Goal: Information Seeking & Learning: Learn about a topic

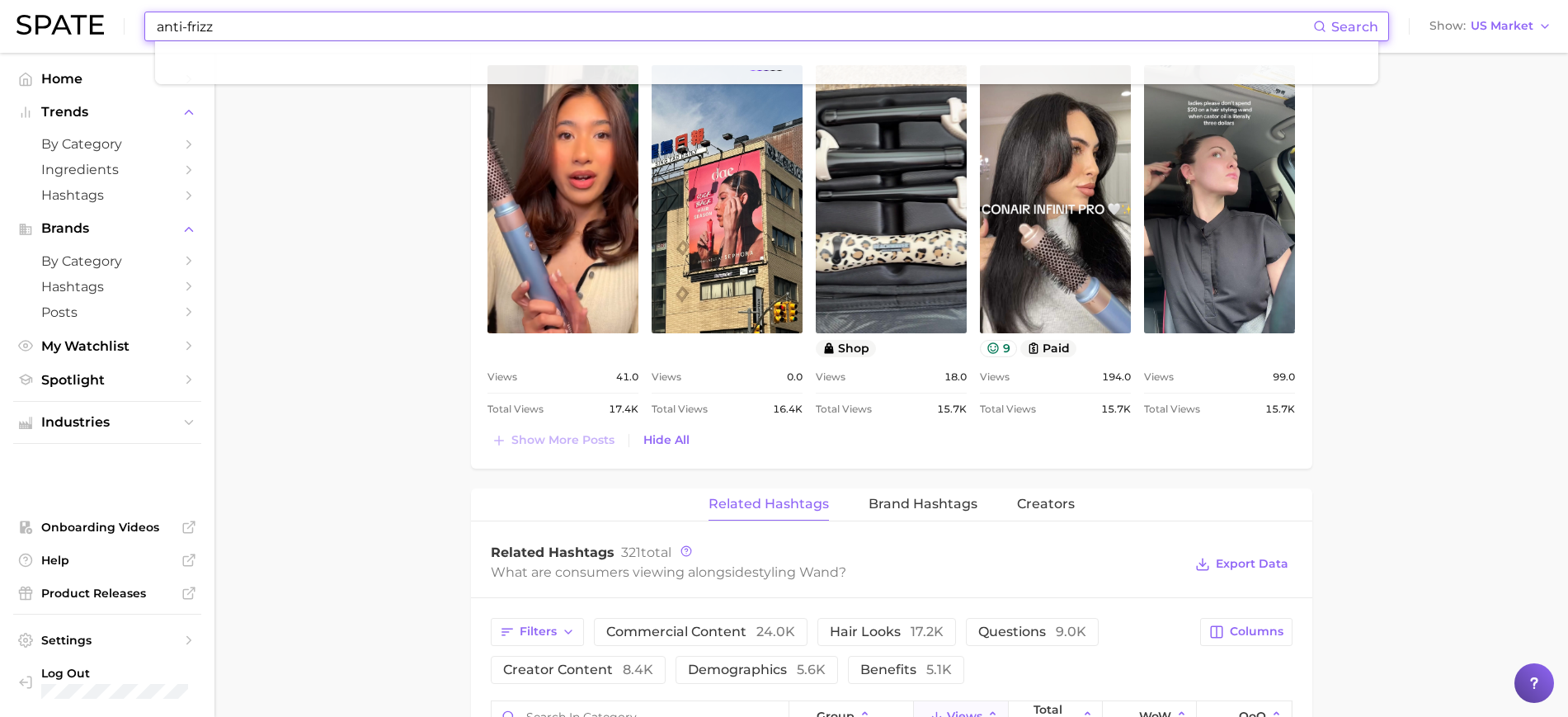
type input "anti-frizz"
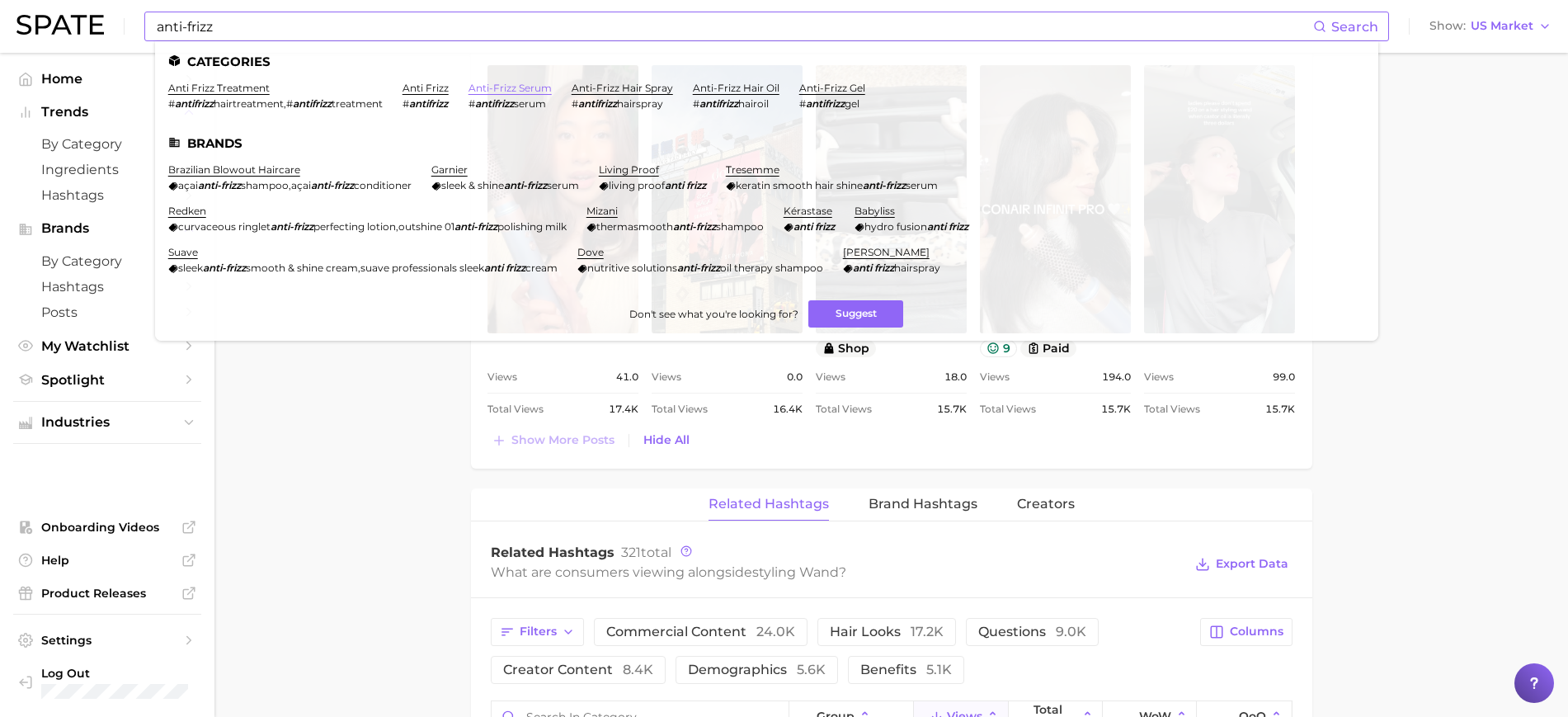
click at [493, 87] on link "anti-frizz serum" at bounding box center [510, 87] width 83 height 13
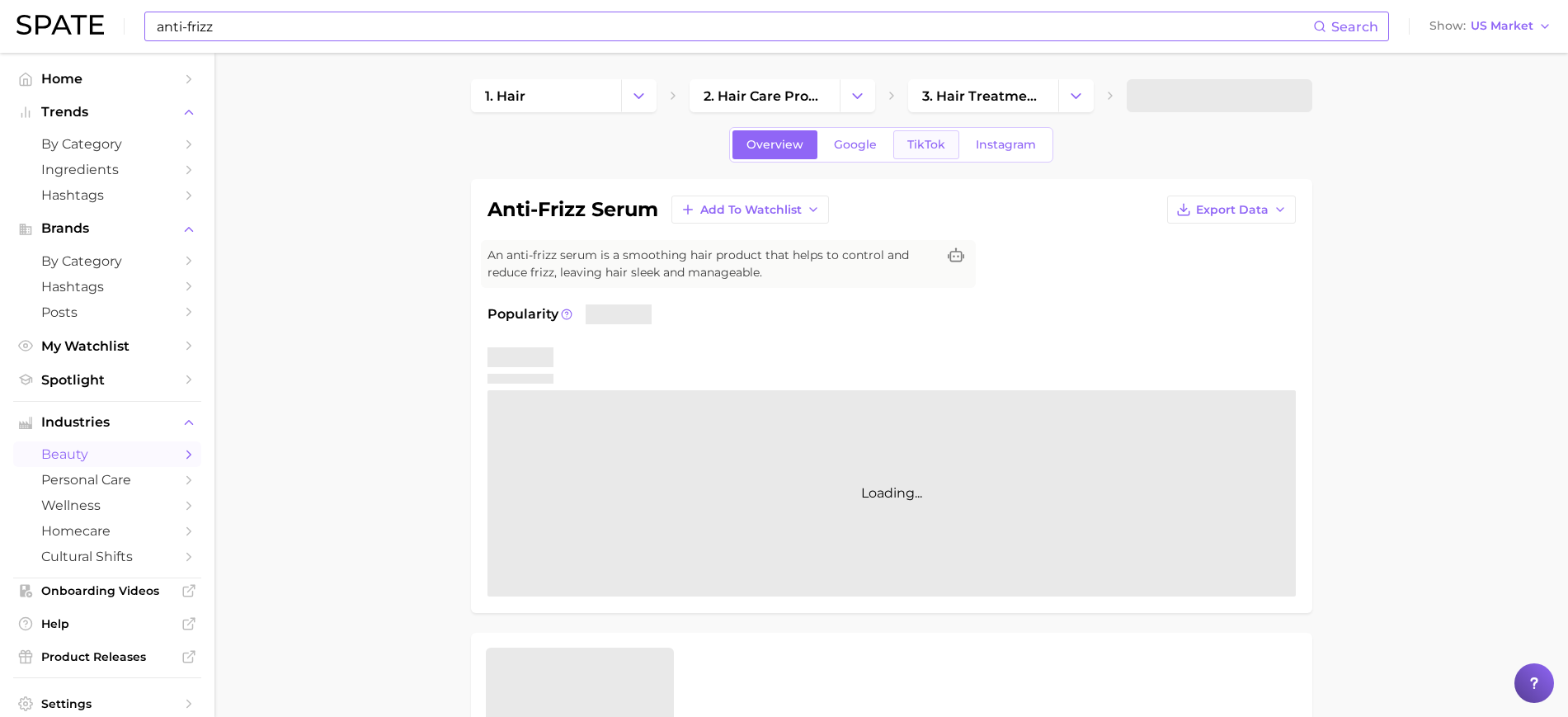
click at [931, 146] on span "TikTok" at bounding box center [925, 145] width 38 height 14
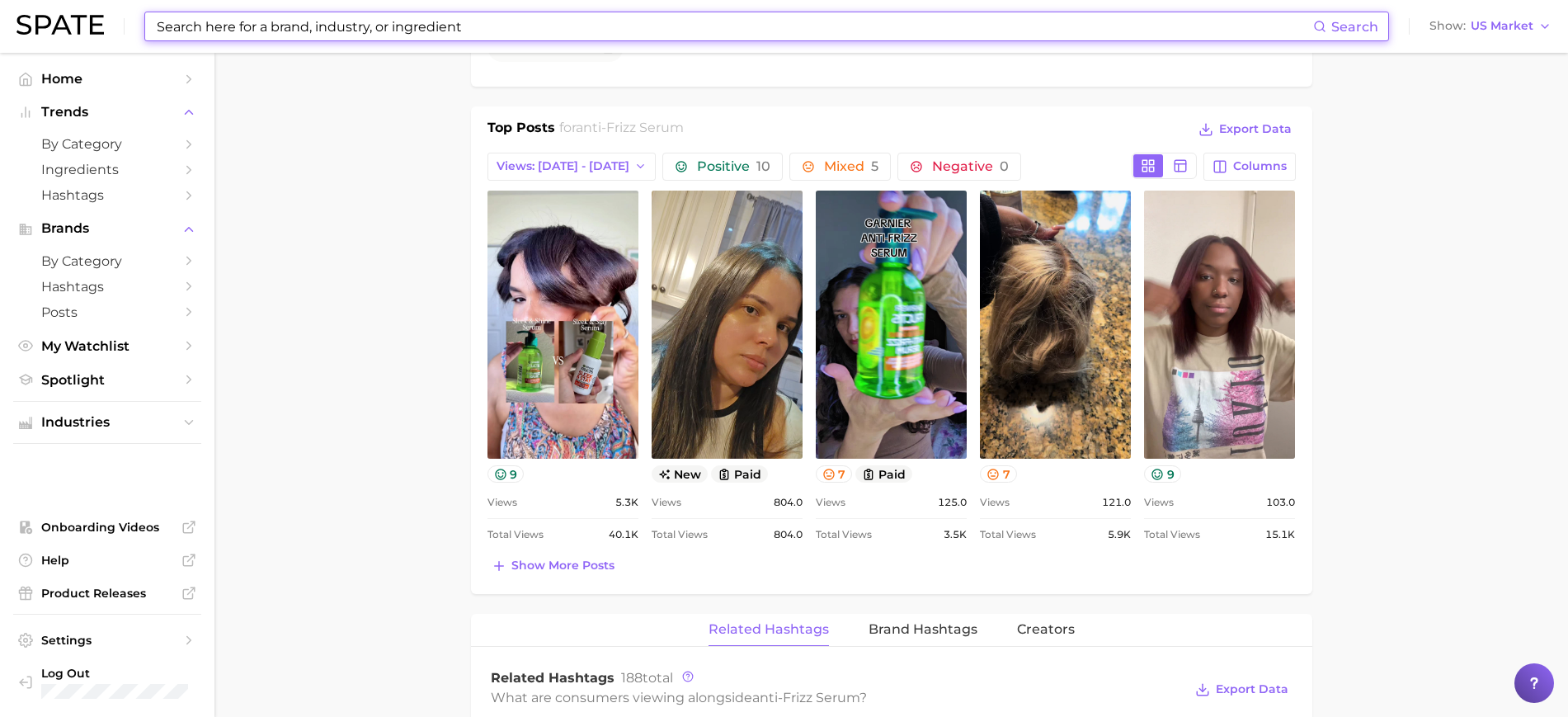
scroll to position [732, 0]
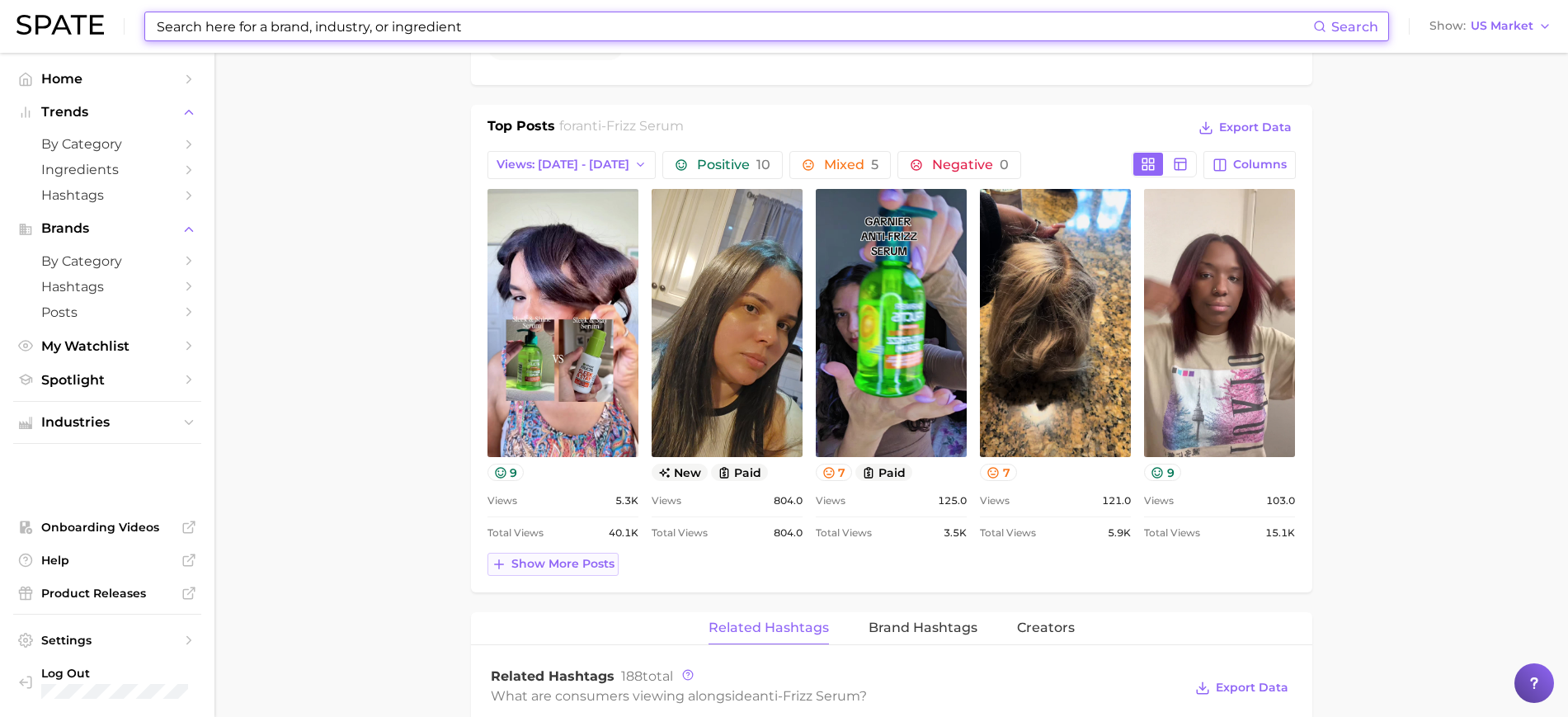
click at [579, 562] on span "Show more posts" at bounding box center [563, 563] width 103 height 14
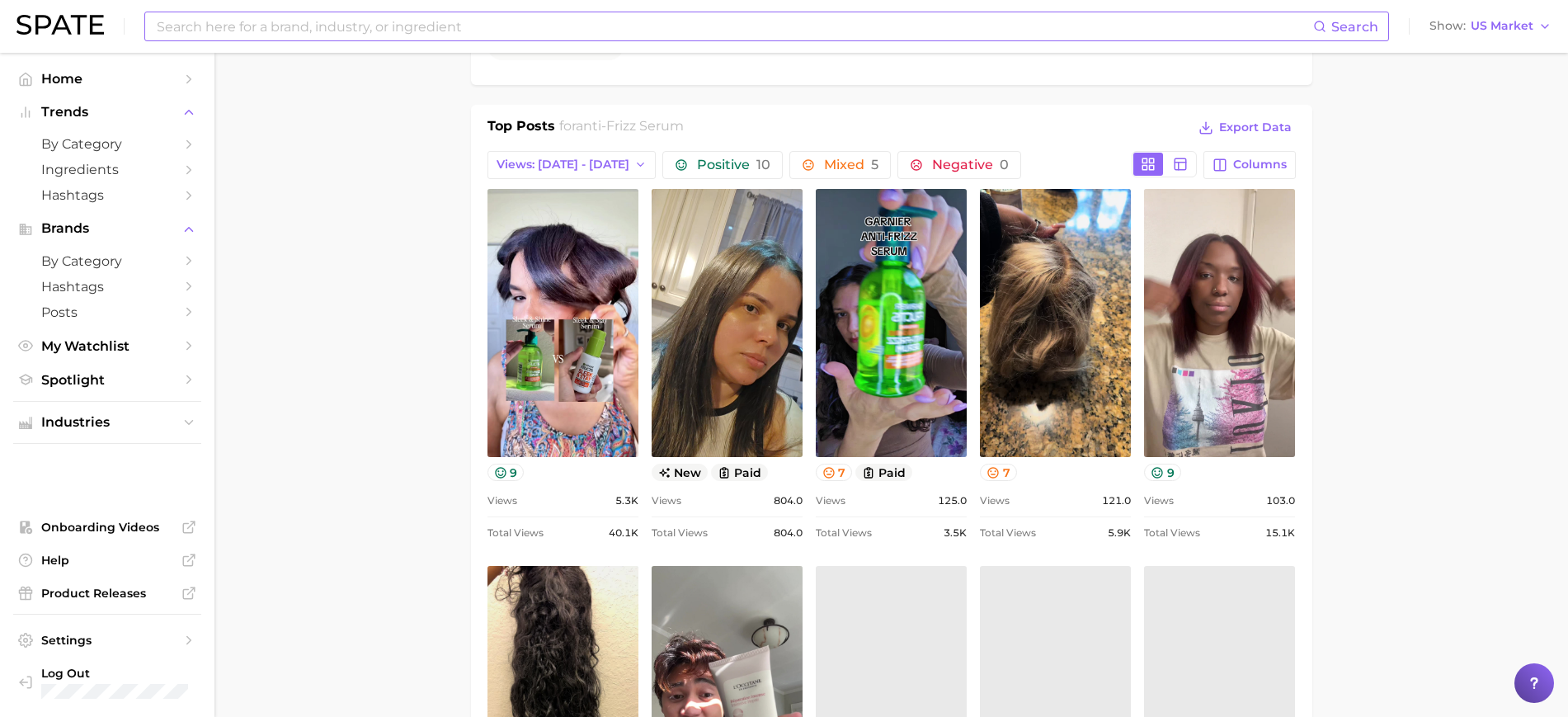
scroll to position [0, 0]
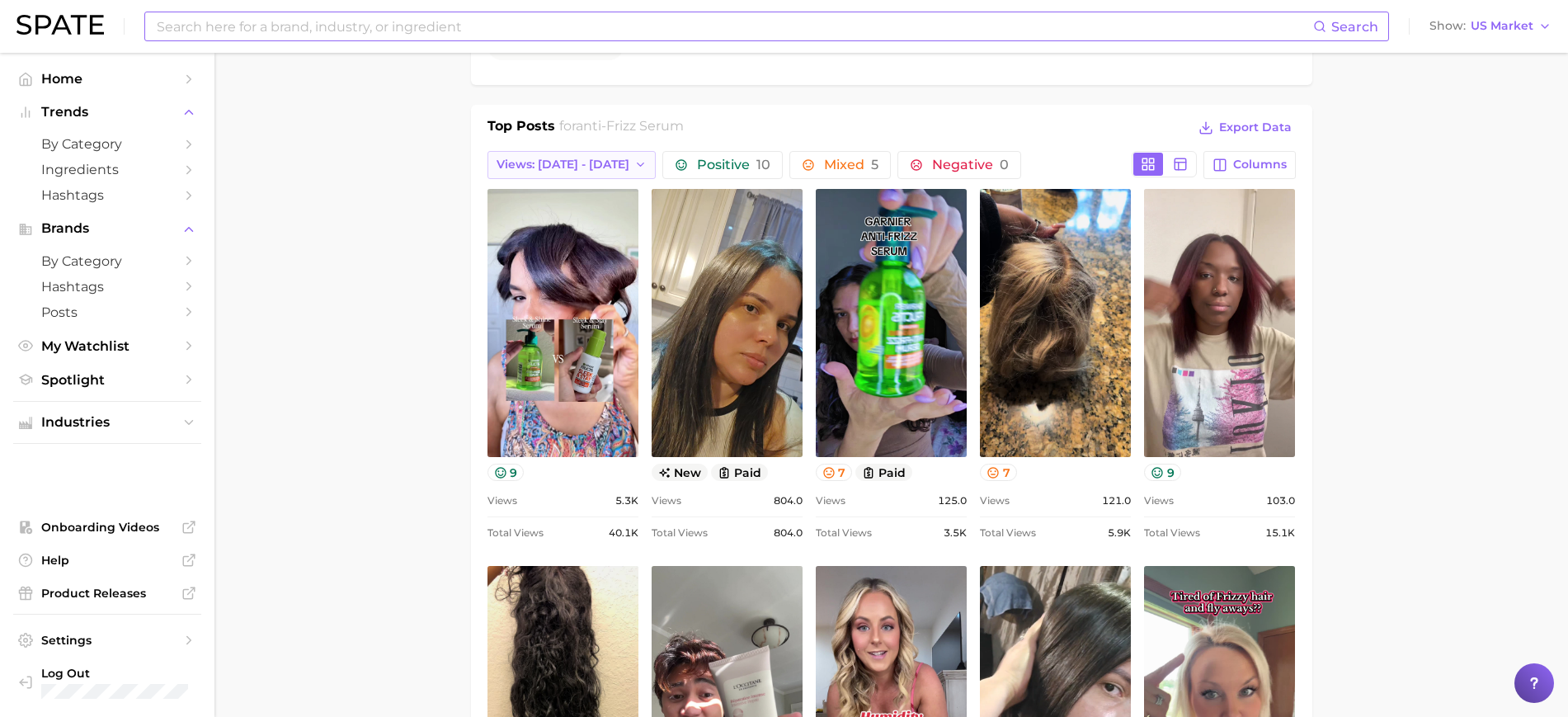
click at [580, 165] on span "Views: [DATE] - [DATE]" at bounding box center [562, 164] width 133 height 14
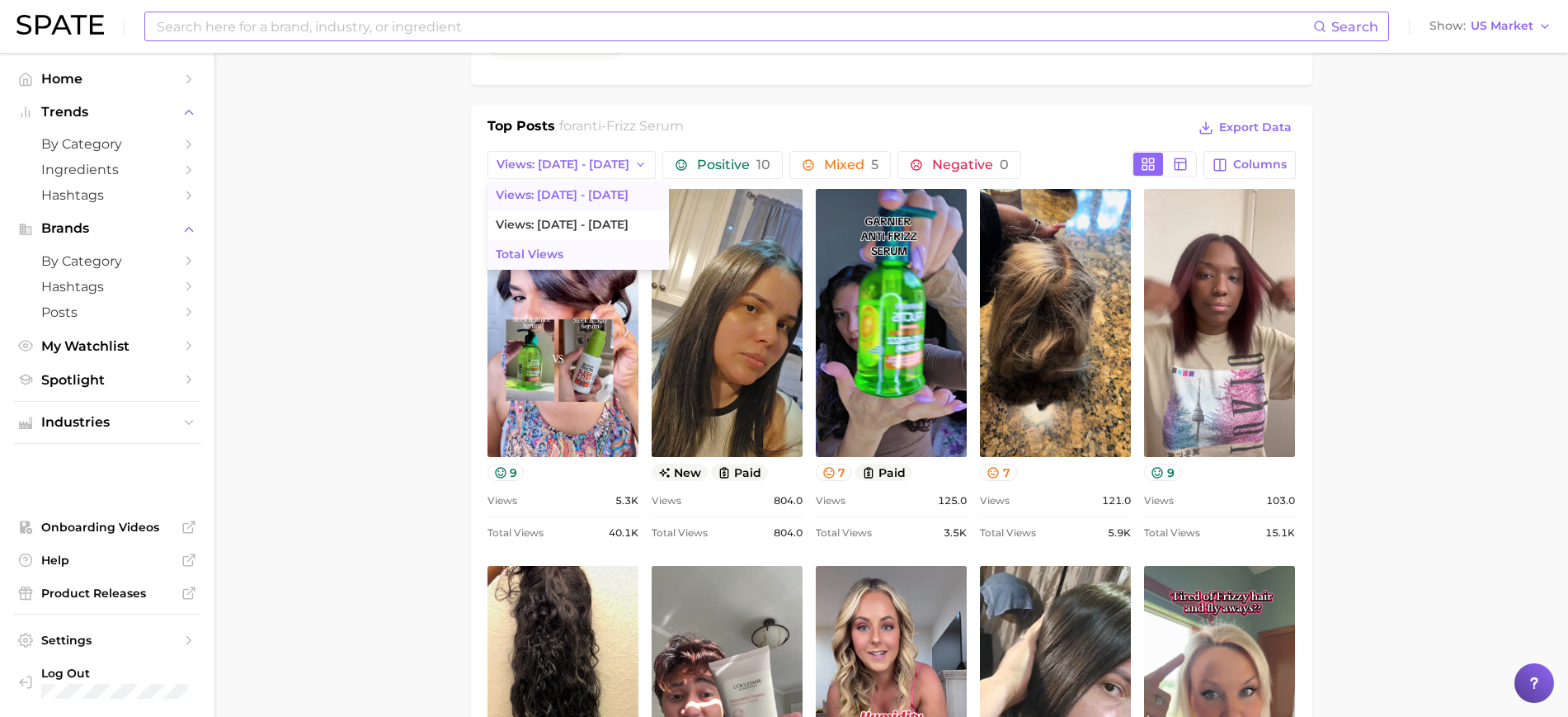
click at [580, 262] on button "Total Views" at bounding box center [578, 255] width 182 height 30
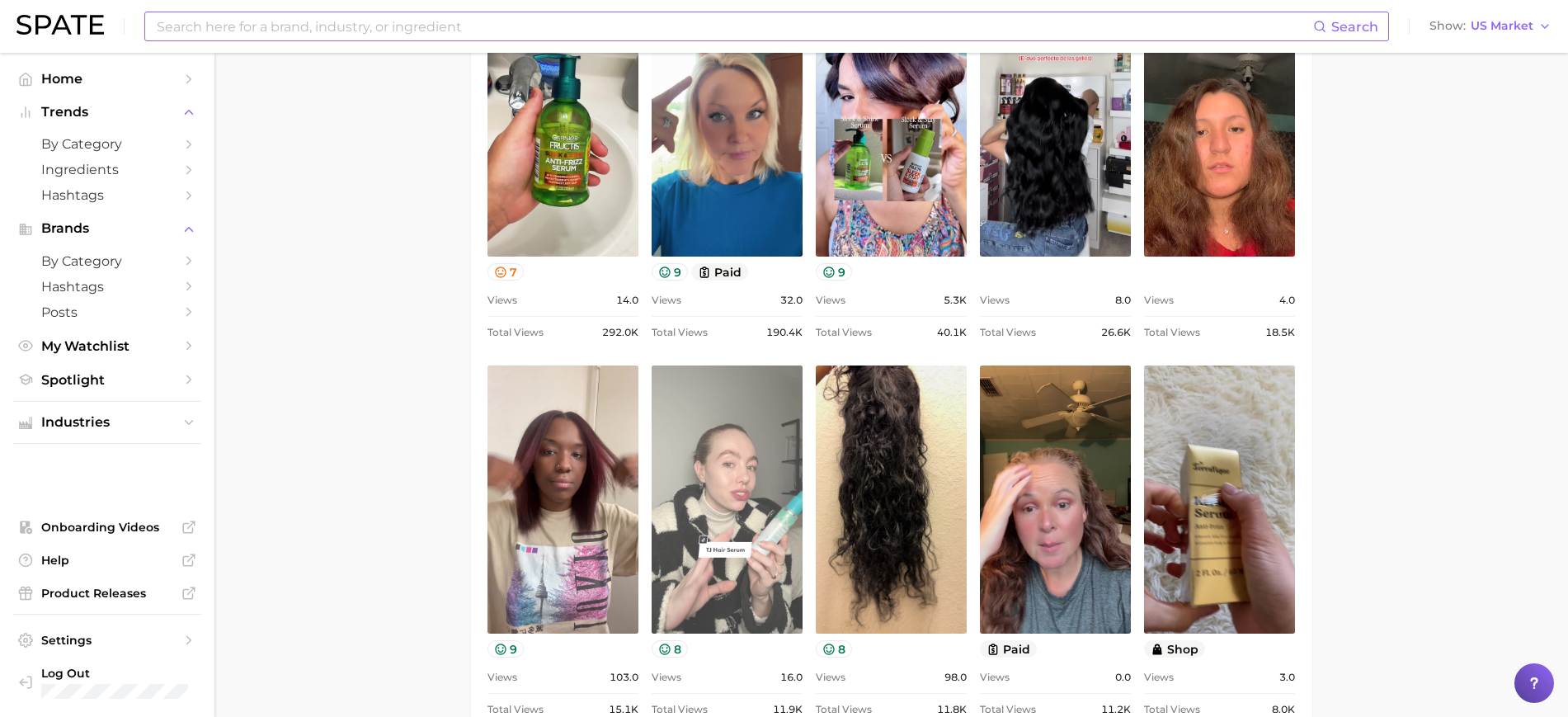
click at [703, 434] on link "view post on TikTok" at bounding box center [726, 499] width 150 height 268
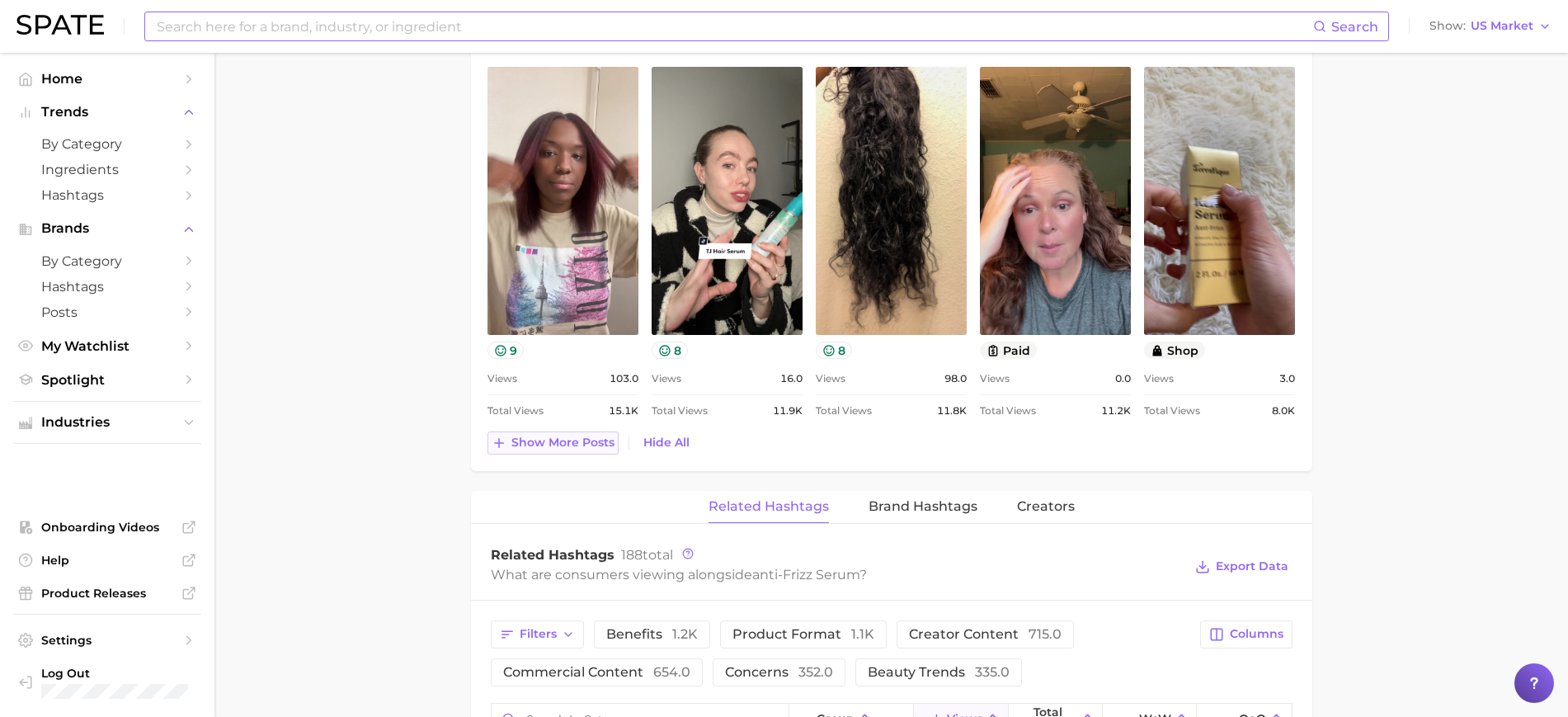
click at [545, 446] on span "Show more posts" at bounding box center [563, 443] width 103 height 14
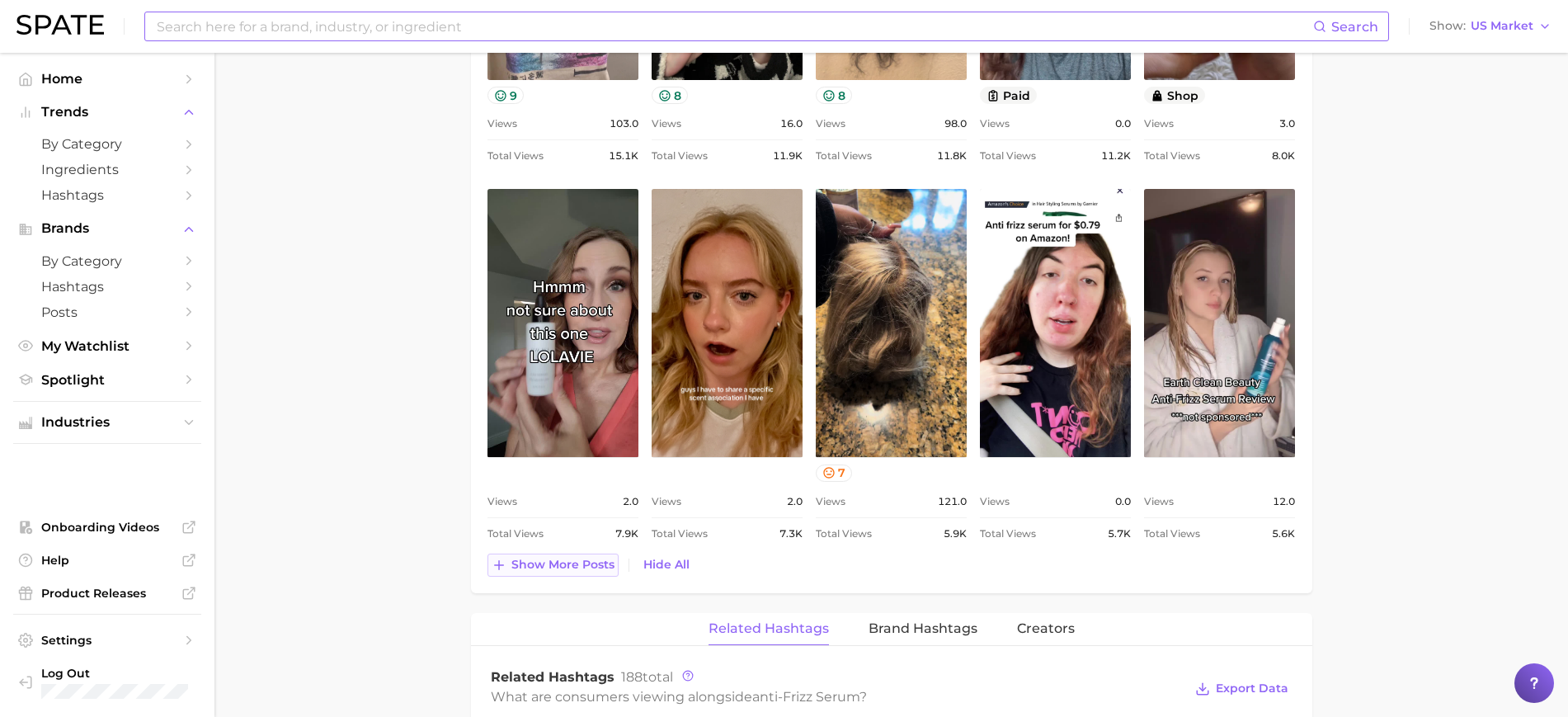
click at [597, 560] on span "Show more posts" at bounding box center [563, 564] width 103 height 14
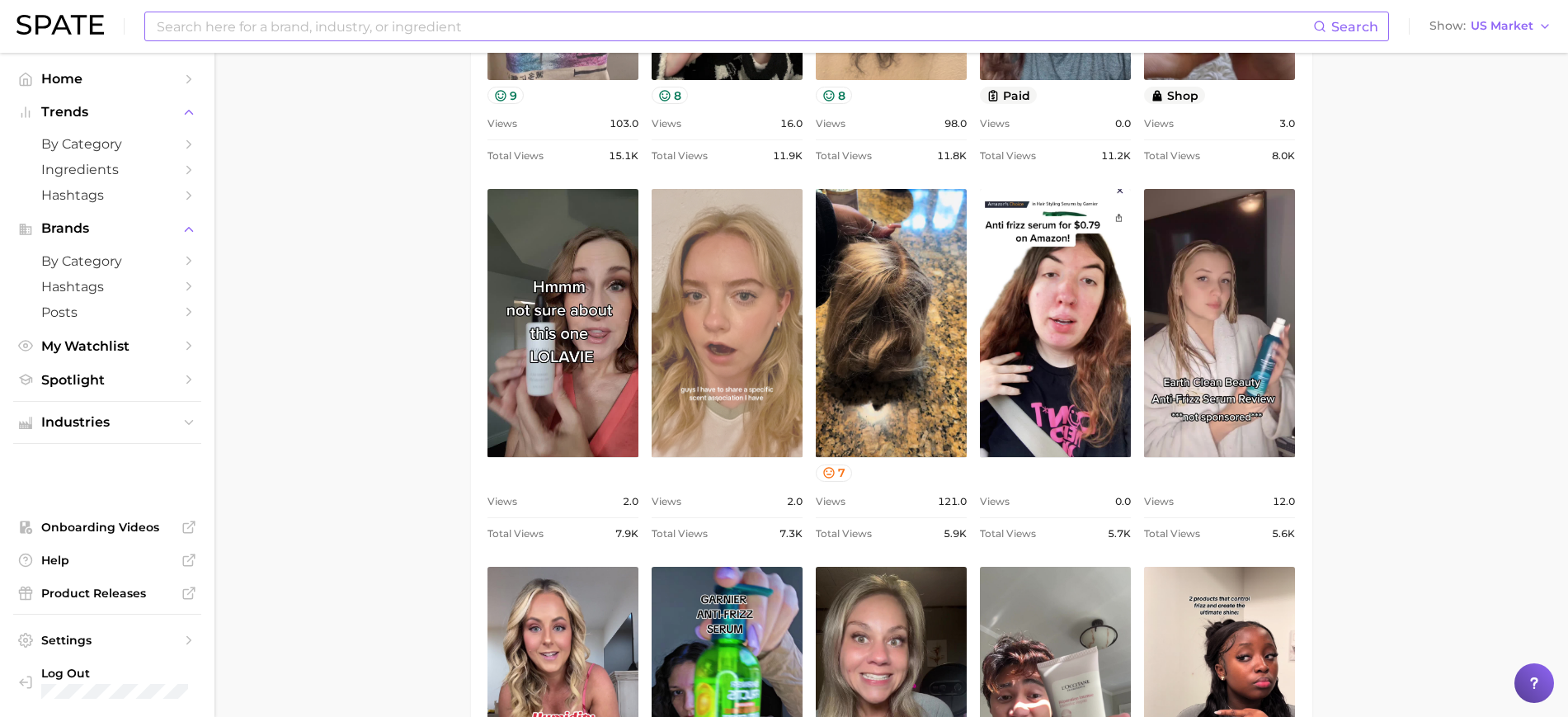
click at [752, 422] on link "view post on TikTok" at bounding box center [726, 324] width 150 height 268
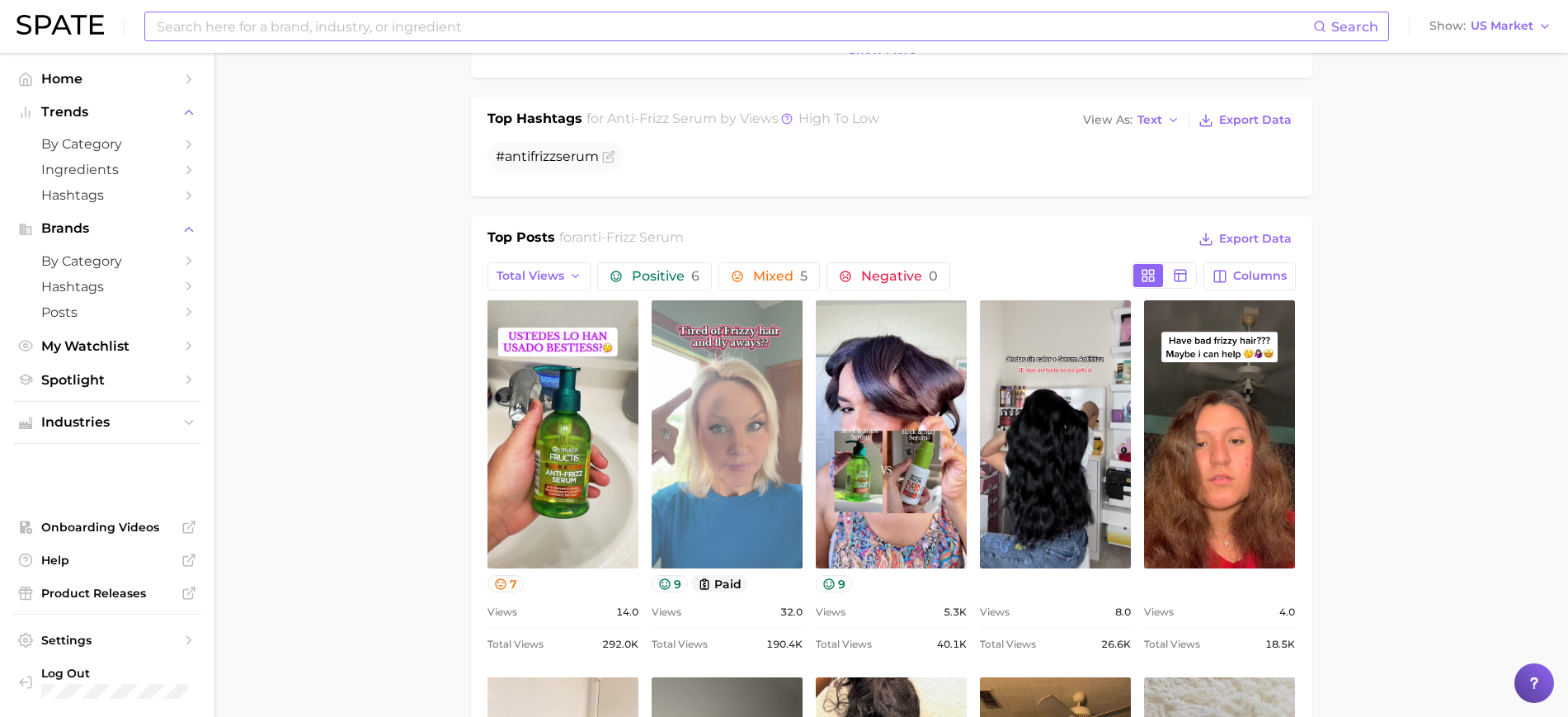
click at [776, 397] on link "view post on TikTok" at bounding box center [726, 434] width 150 height 268
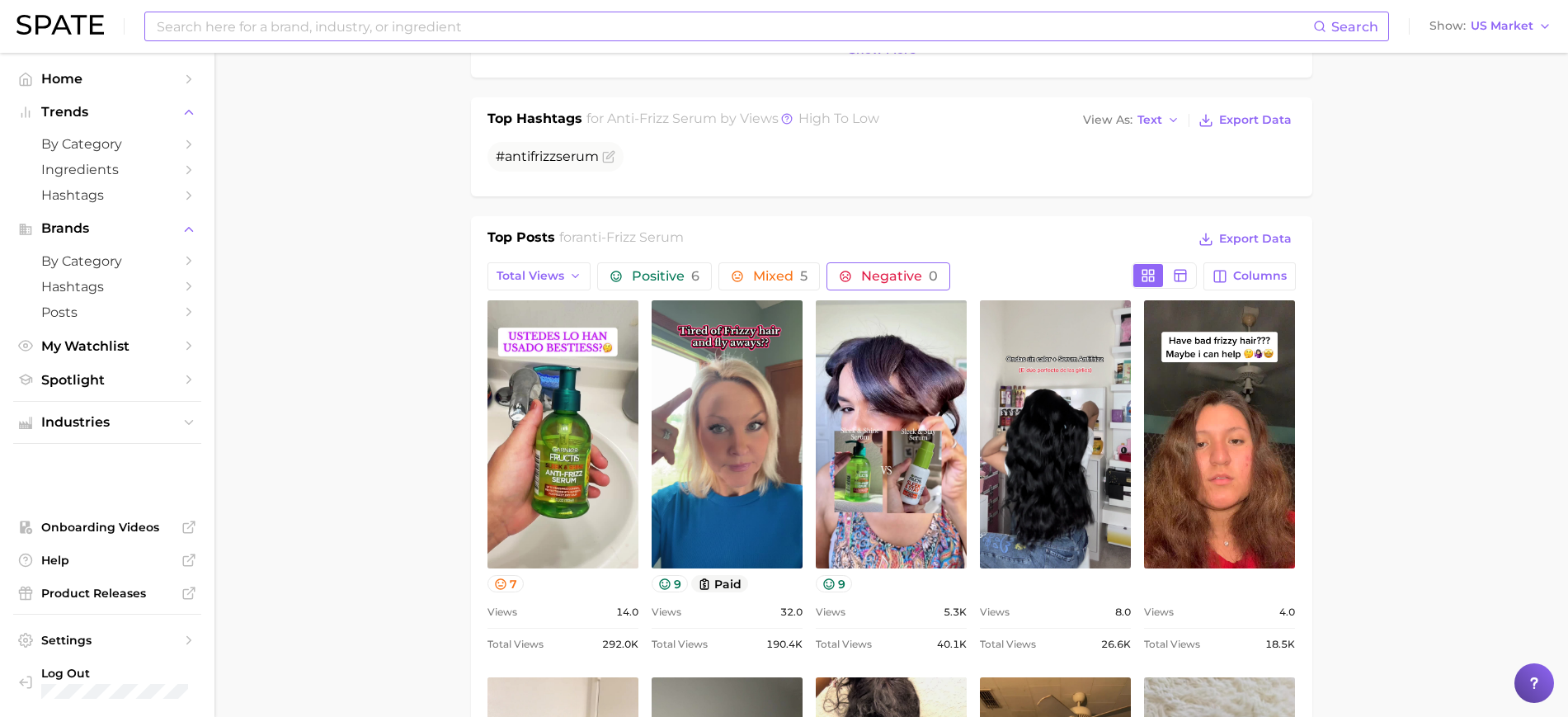
scroll to position [859, 0]
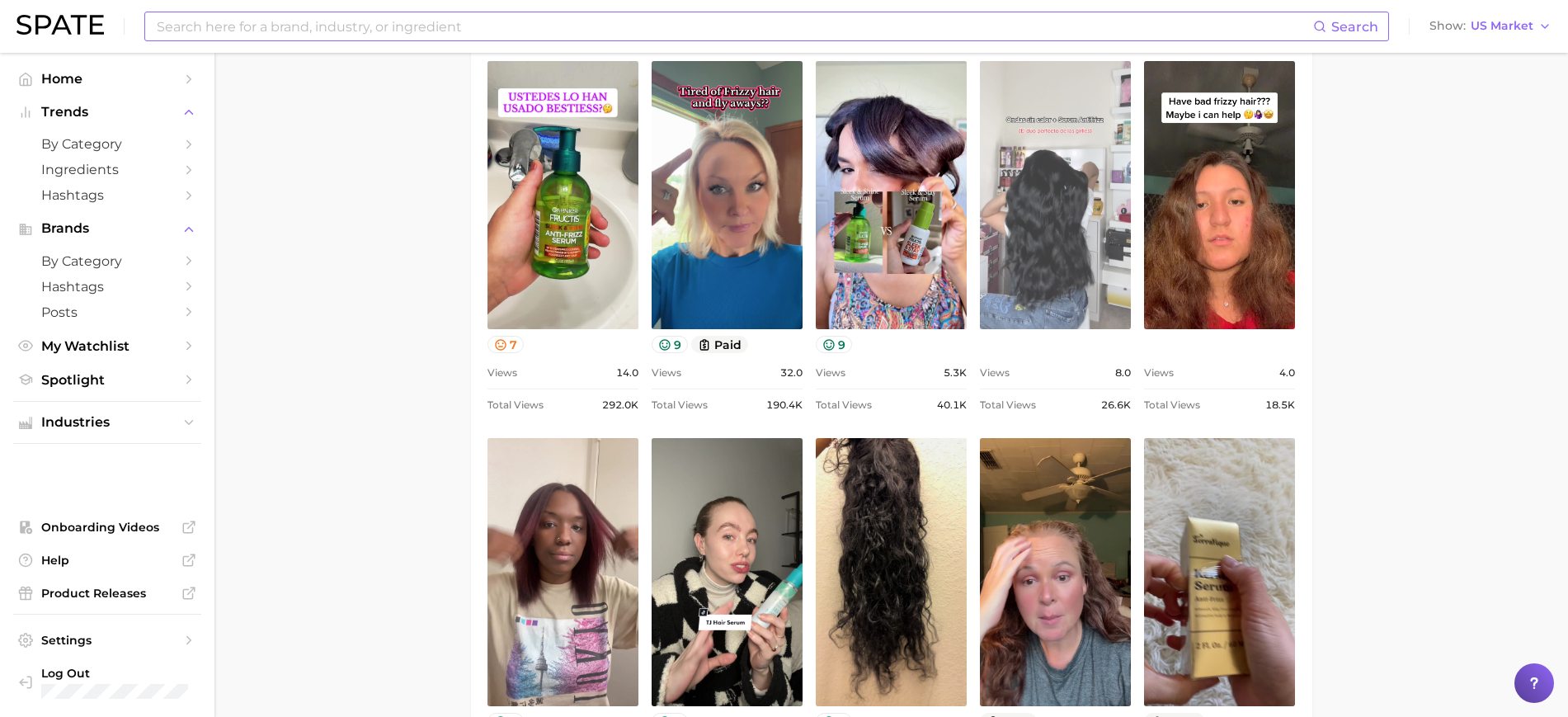
click at [1024, 253] on link "view post on TikTok" at bounding box center [1054, 195] width 150 height 268
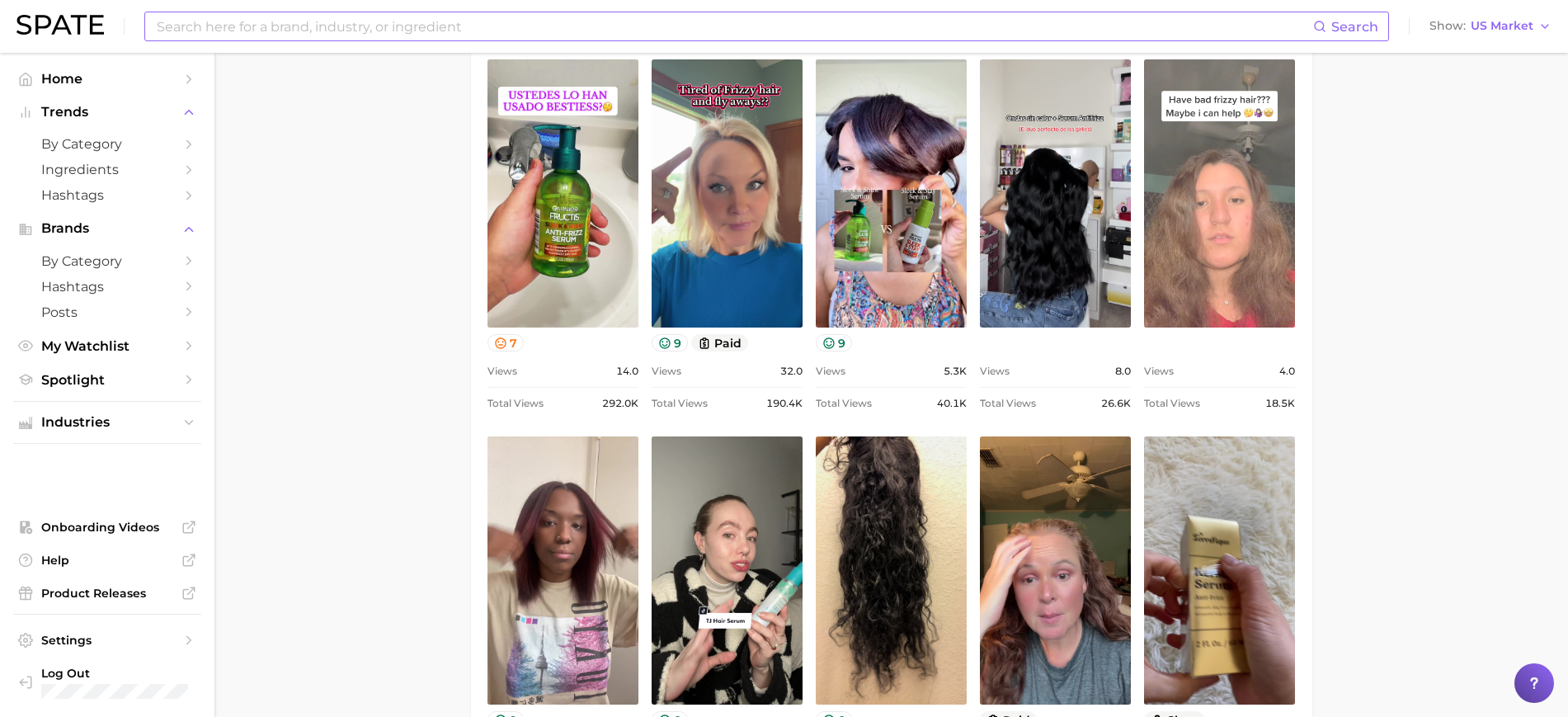
click at [1201, 179] on link "view post on TikTok" at bounding box center [1218, 193] width 150 height 268
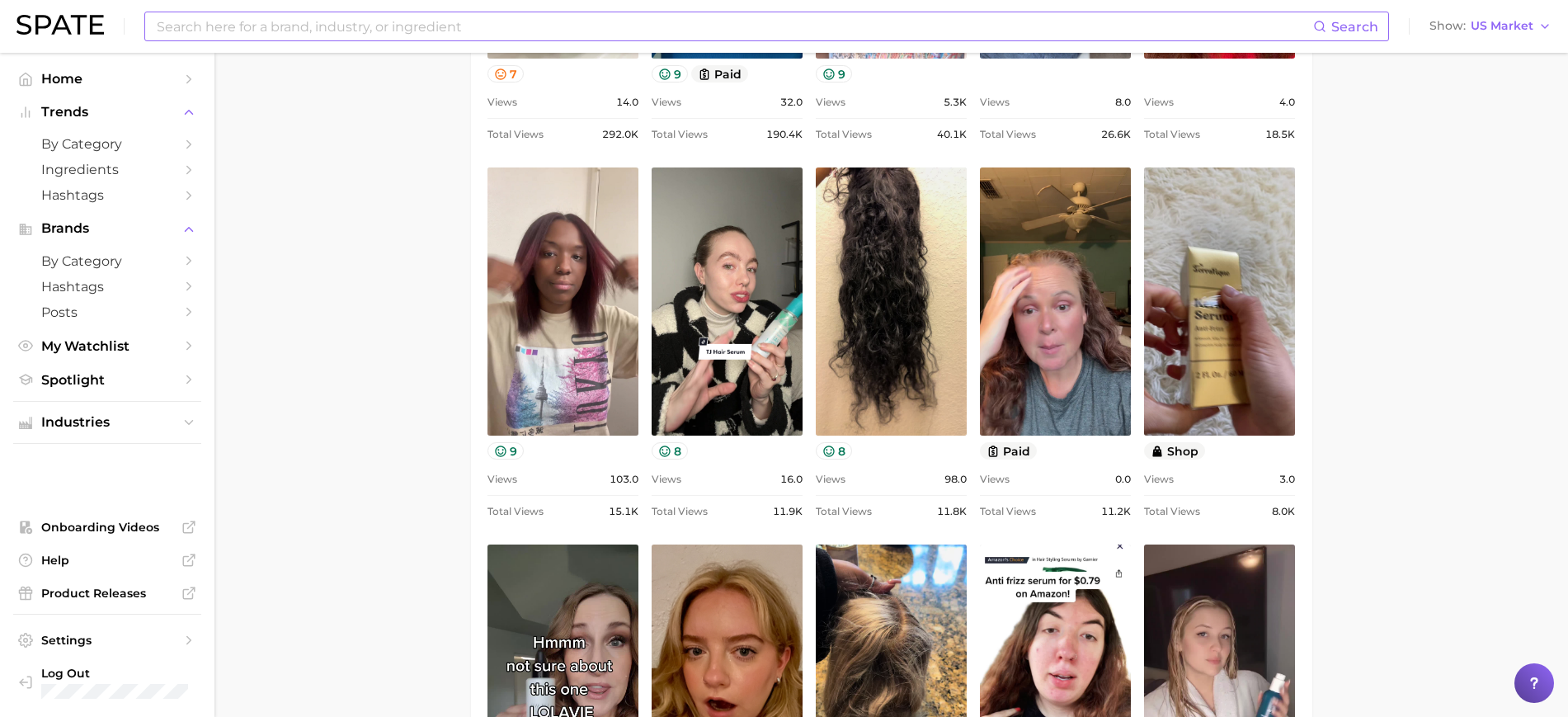
scroll to position [1131, 0]
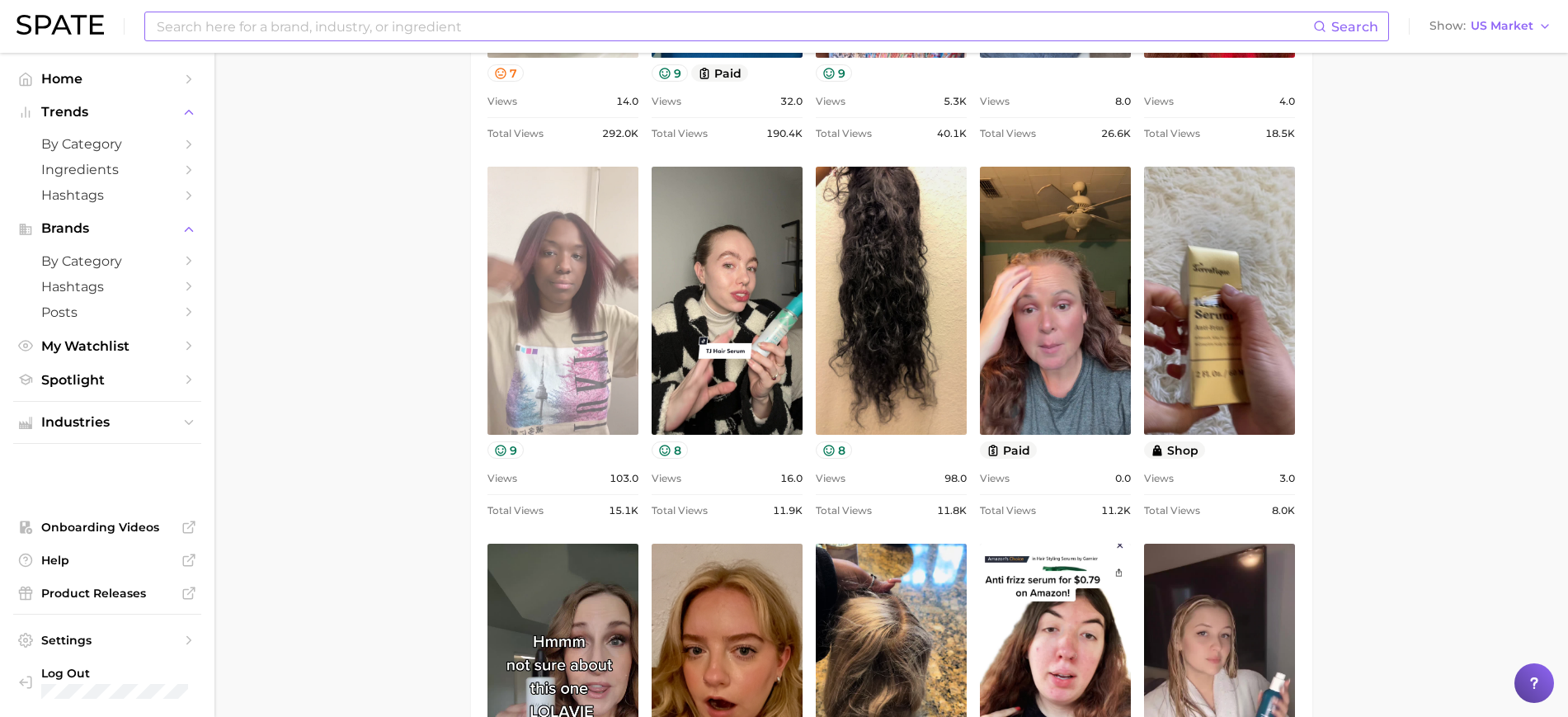
click at [557, 395] on link "view post on TikTok" at bounding box center [562, 301] width 150 height 268
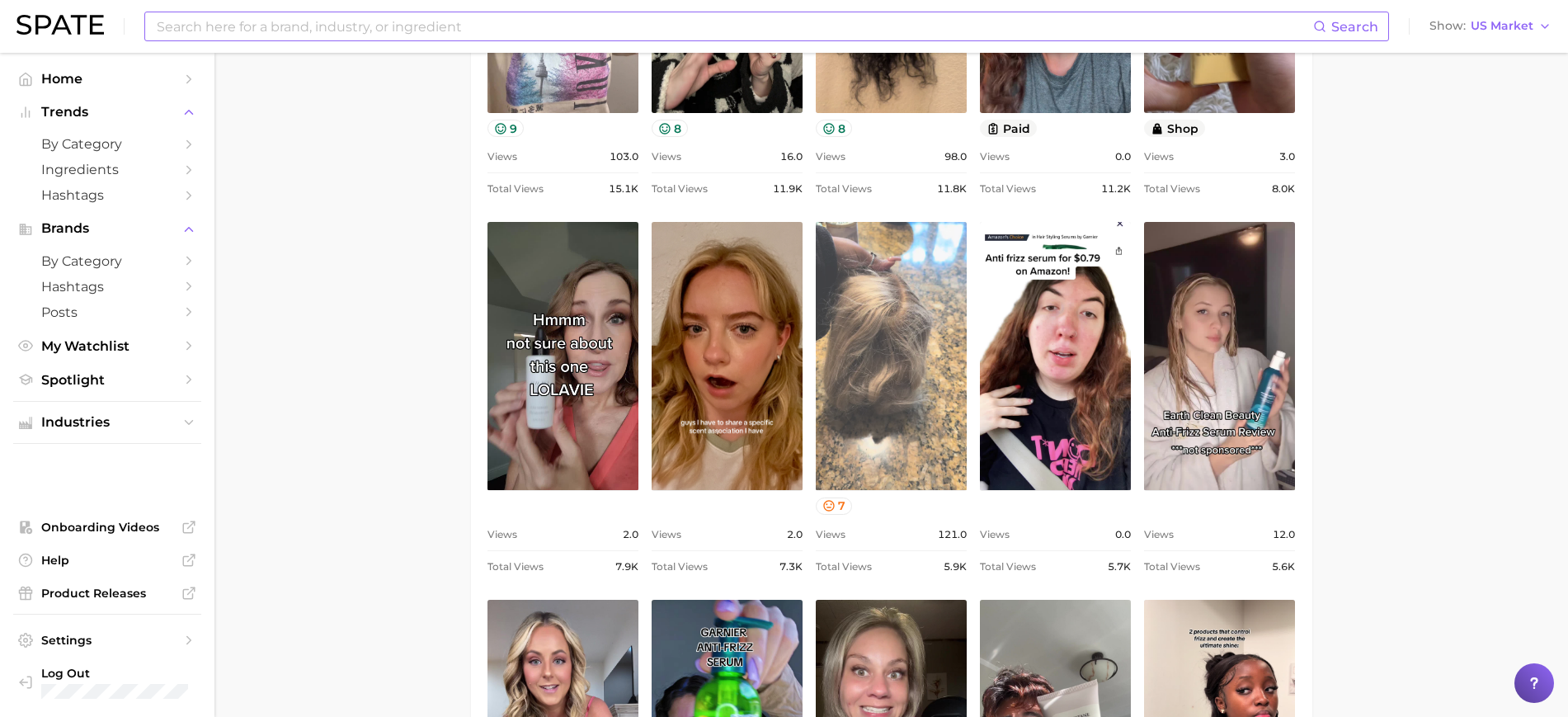
scroll to position [1650, 0]
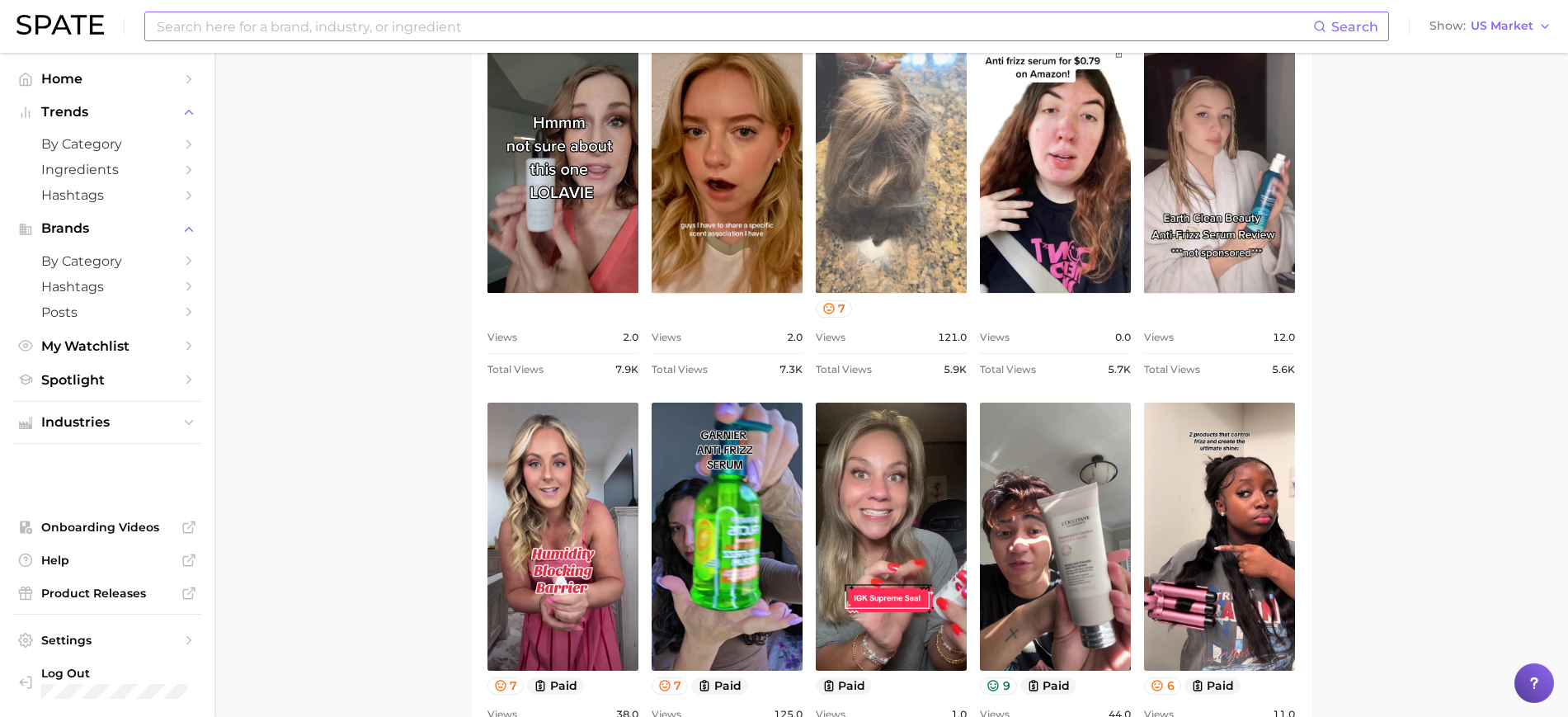
click at [904, 196] on link "view post on TikTok" at bounding box center [890, 158] width 150 height 268
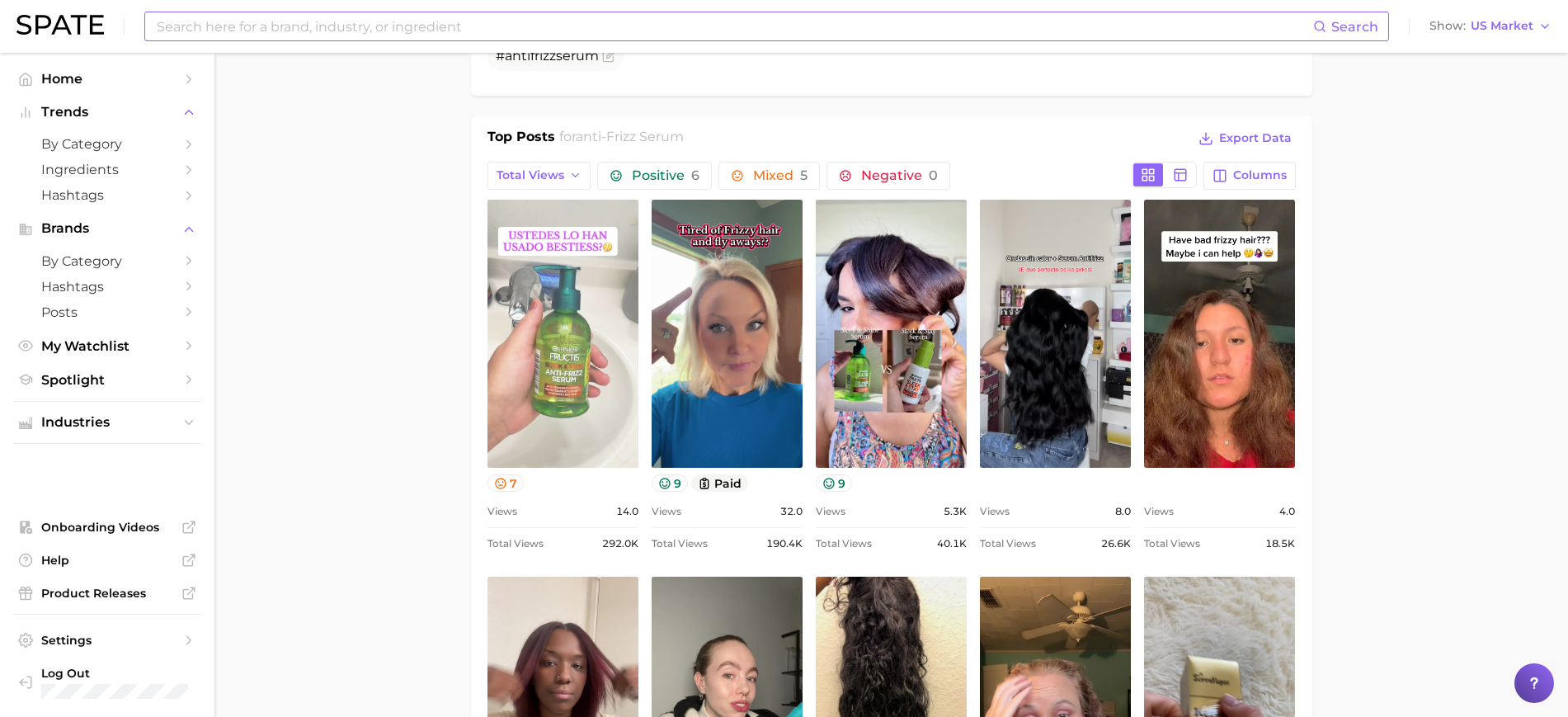
scroll to position [717, 0]
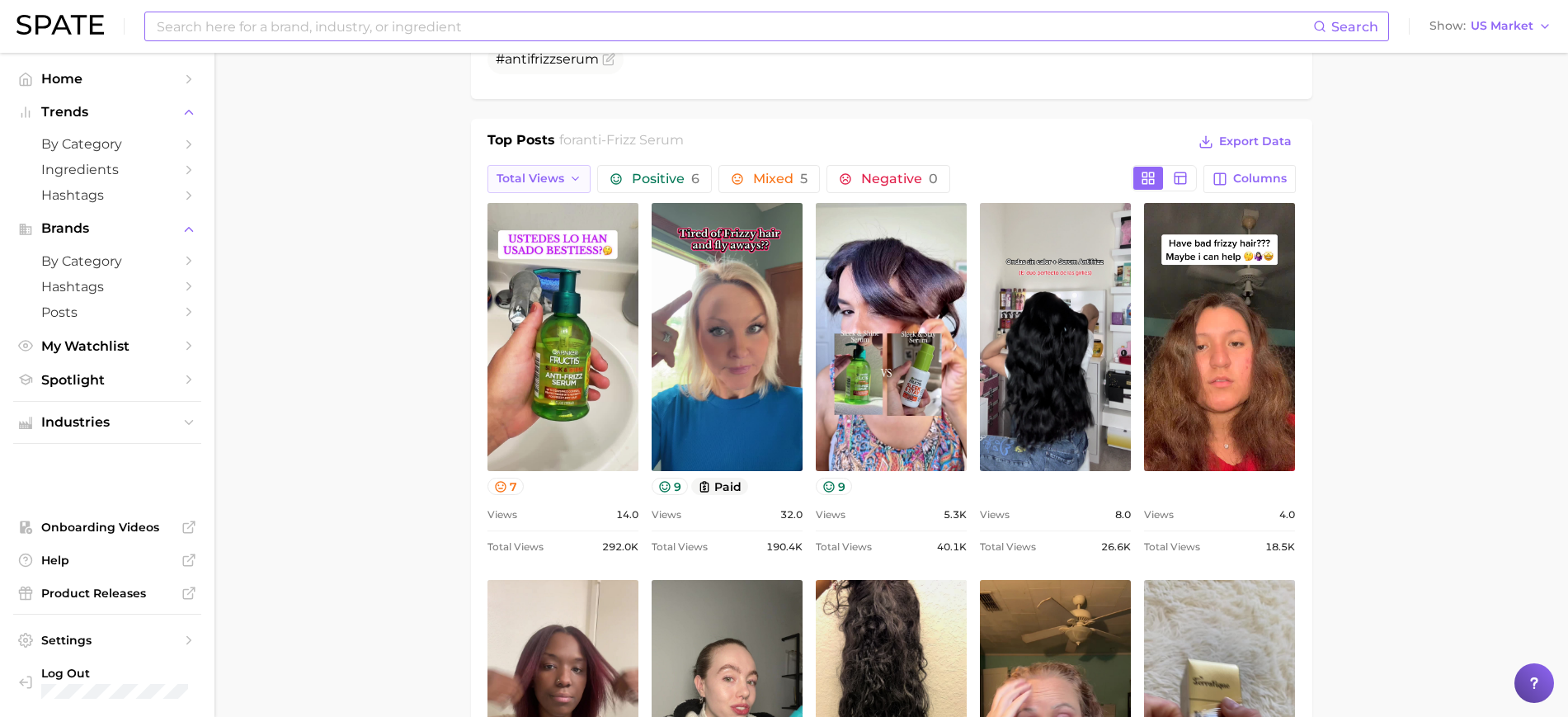
click at [556, 179] on span "Total Views" at bounding box center [530, 179] width 68 height 14
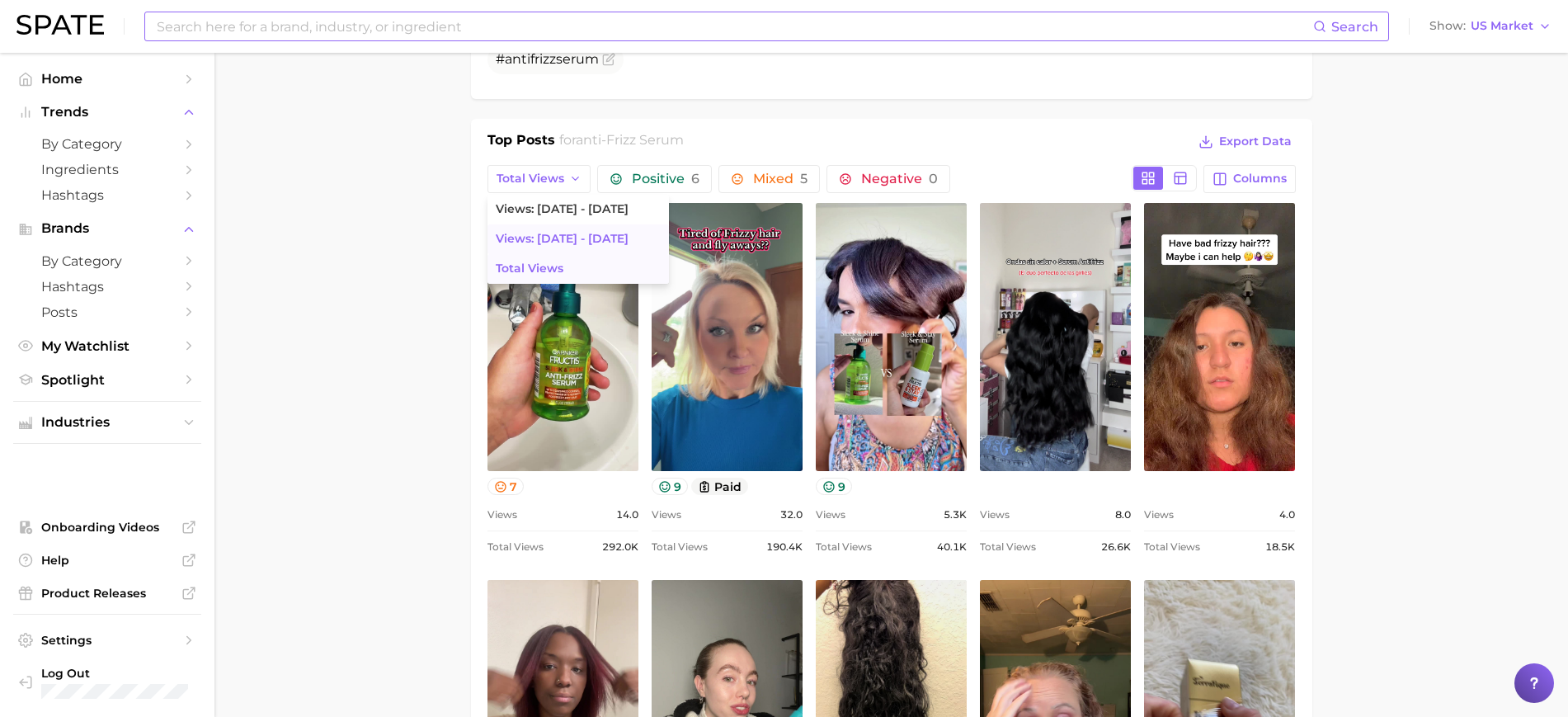
click at [587, 229] on button "Views: [DATE] - [DATE]" at bounding box center [578, 239] width 182 height 30
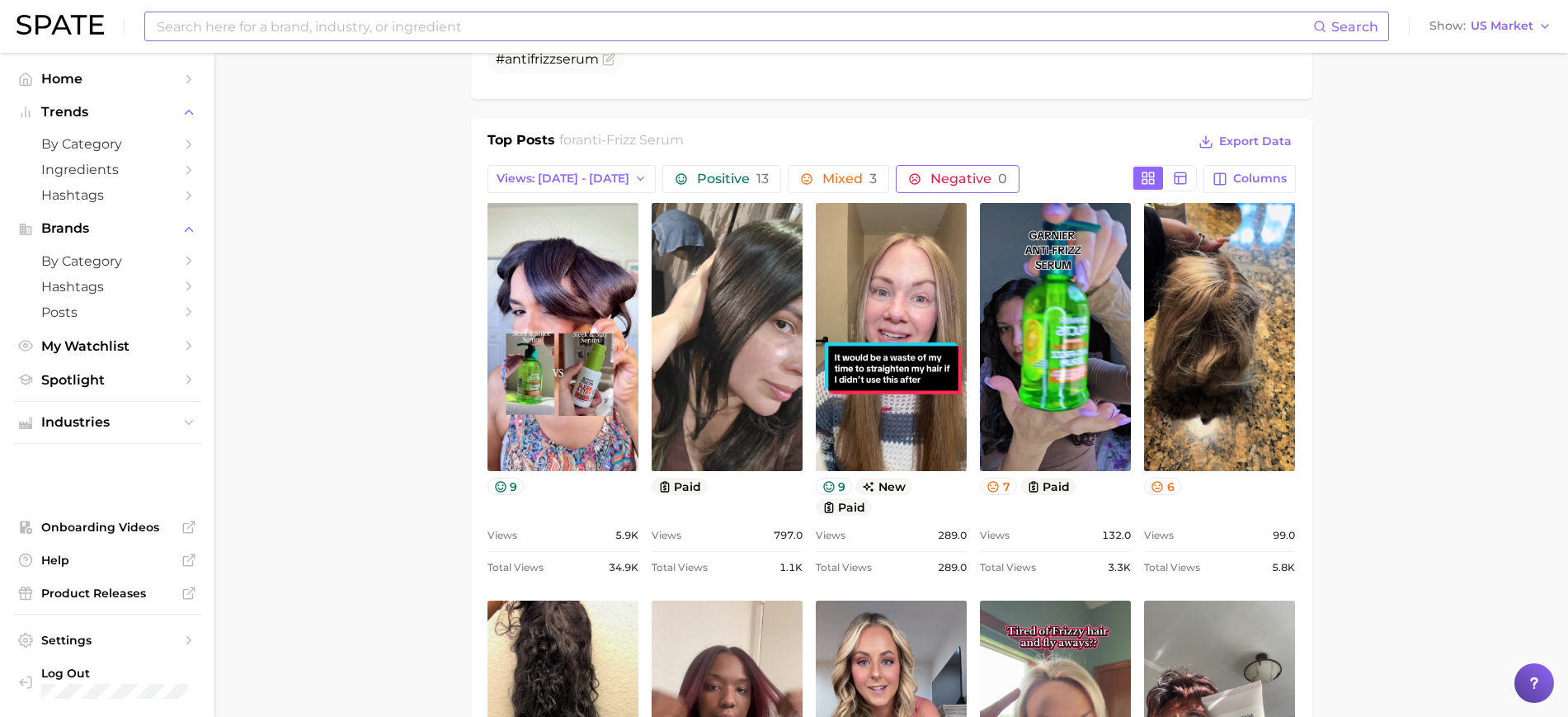
scroll to position [0, 0]
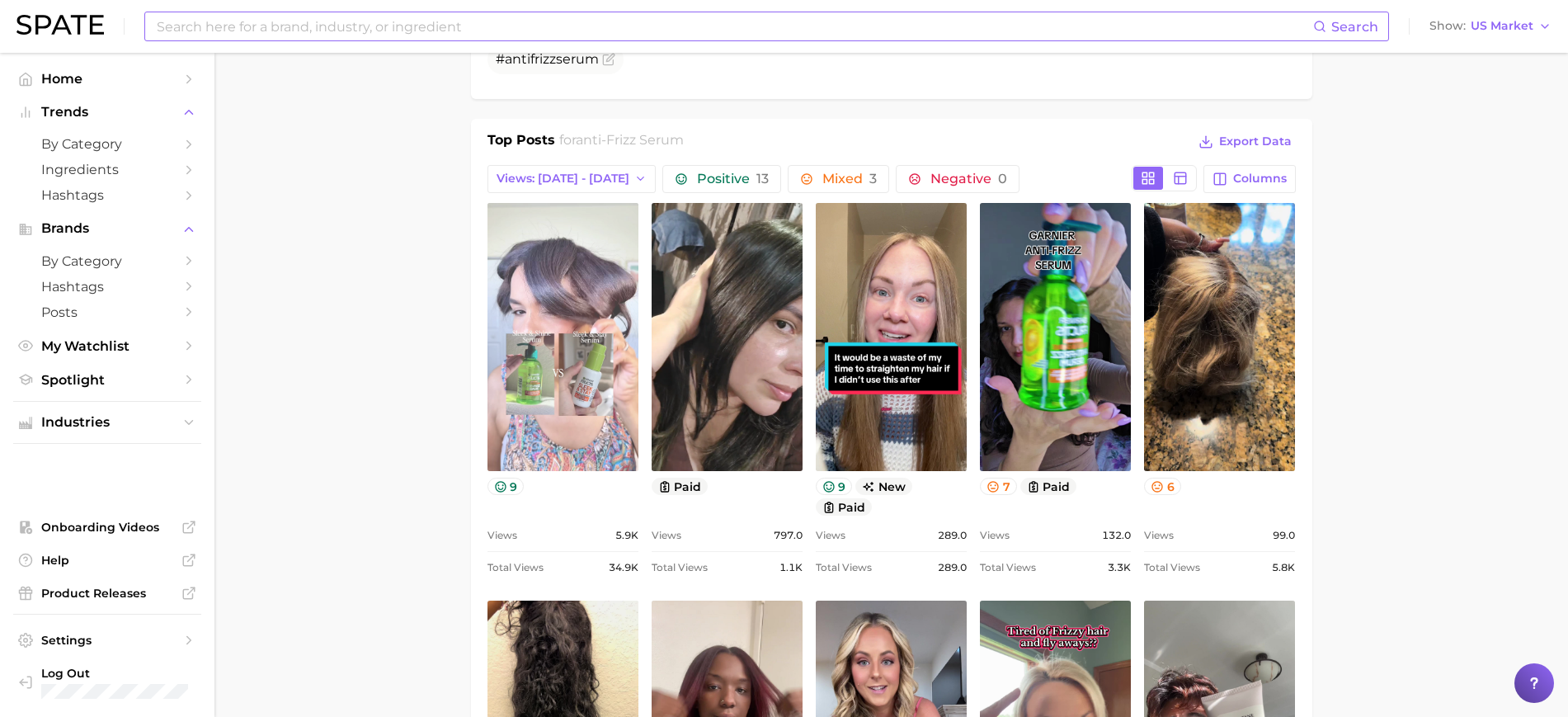
click at [604, 352] on link "view post on TikTok" at bounding box center [562, 337] width 150 height 268
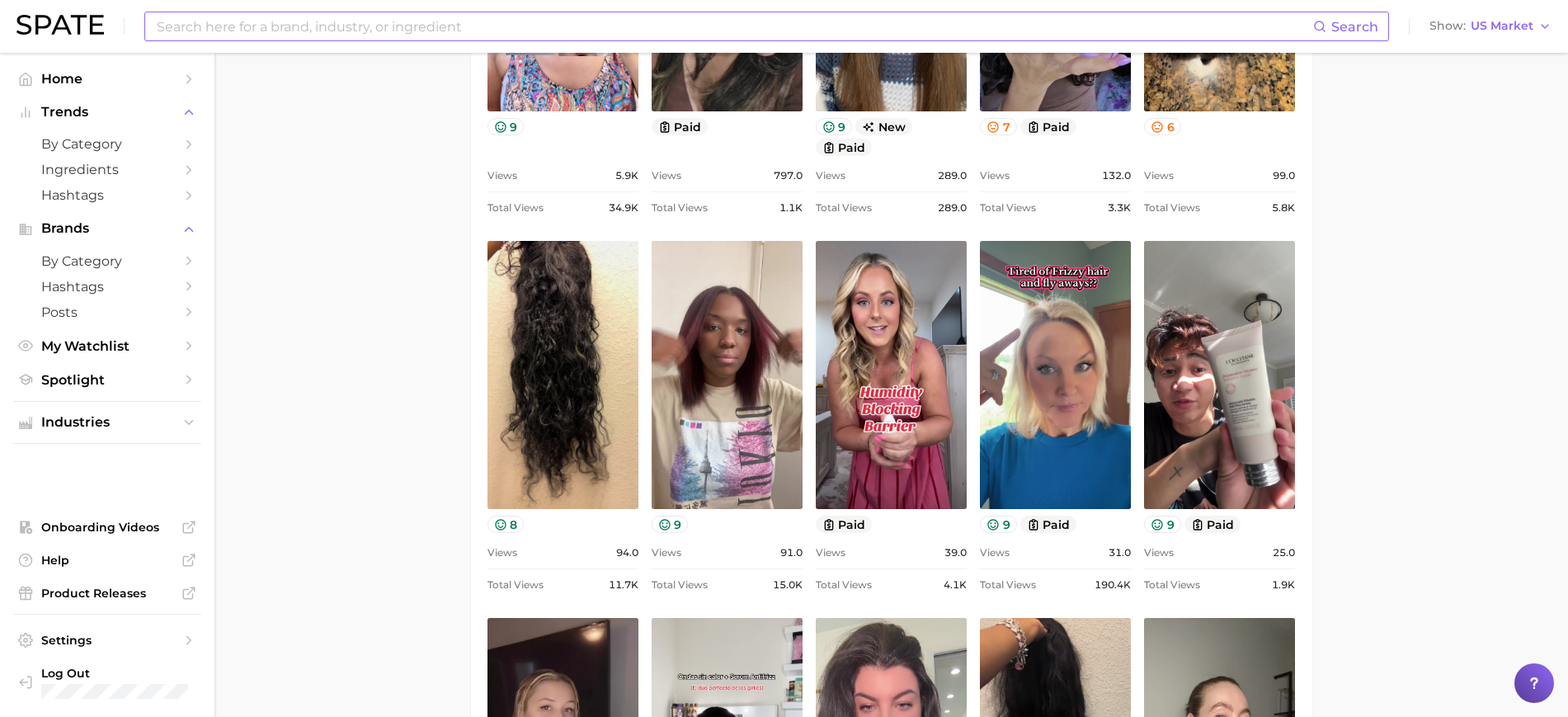
scroll to position [1076, 0]
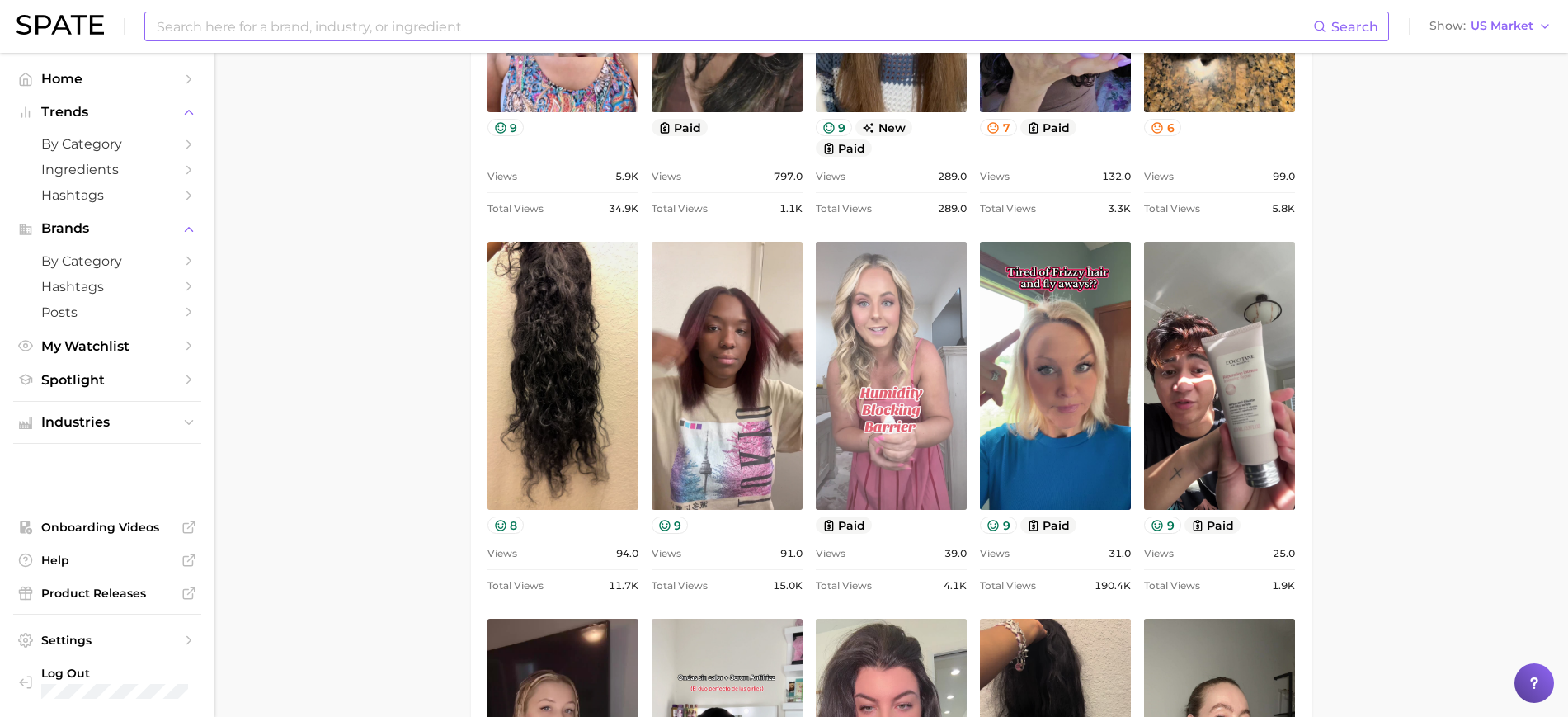
click at [871, 415] on link "view post on TikTok" at bounding box center [890, 376] width 150 height 268
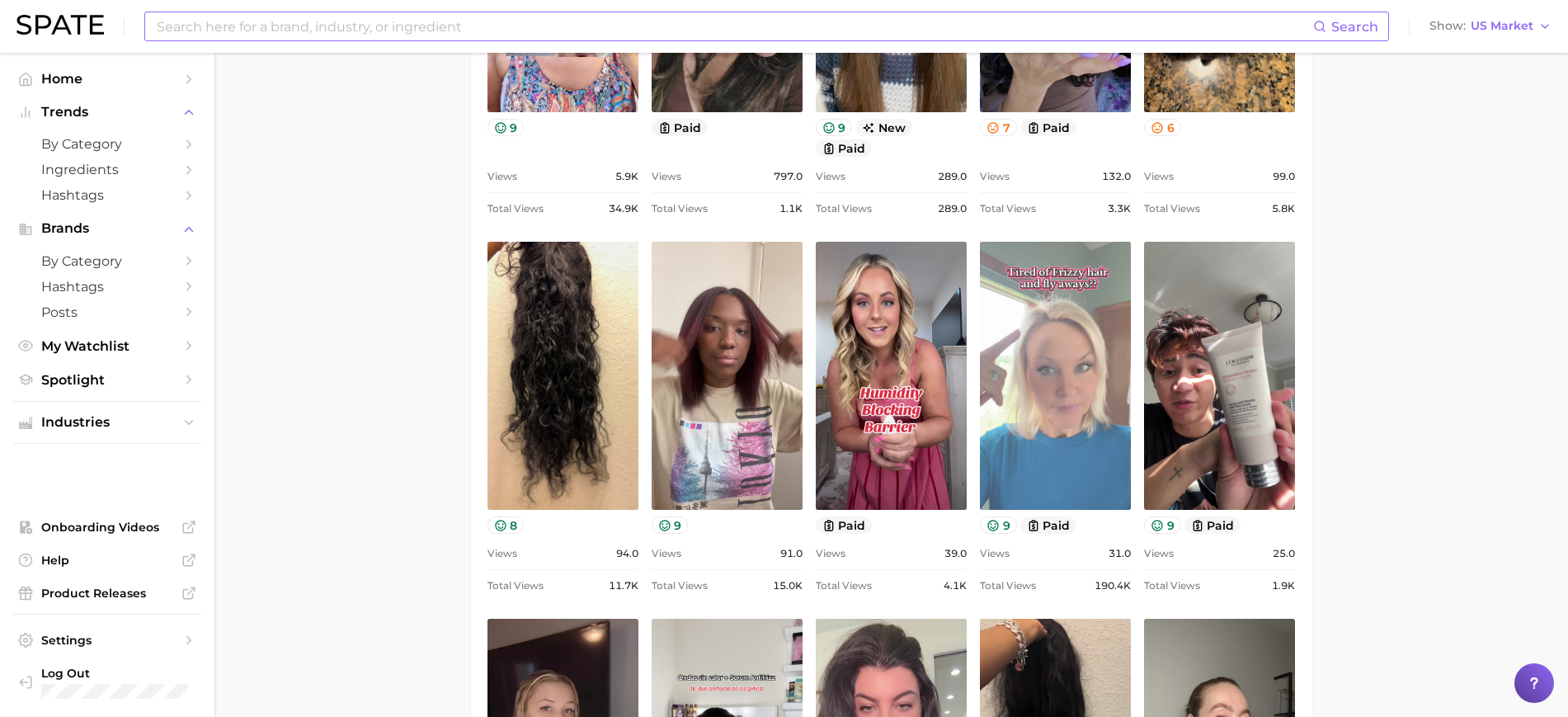
scroll to position [1501, 0]
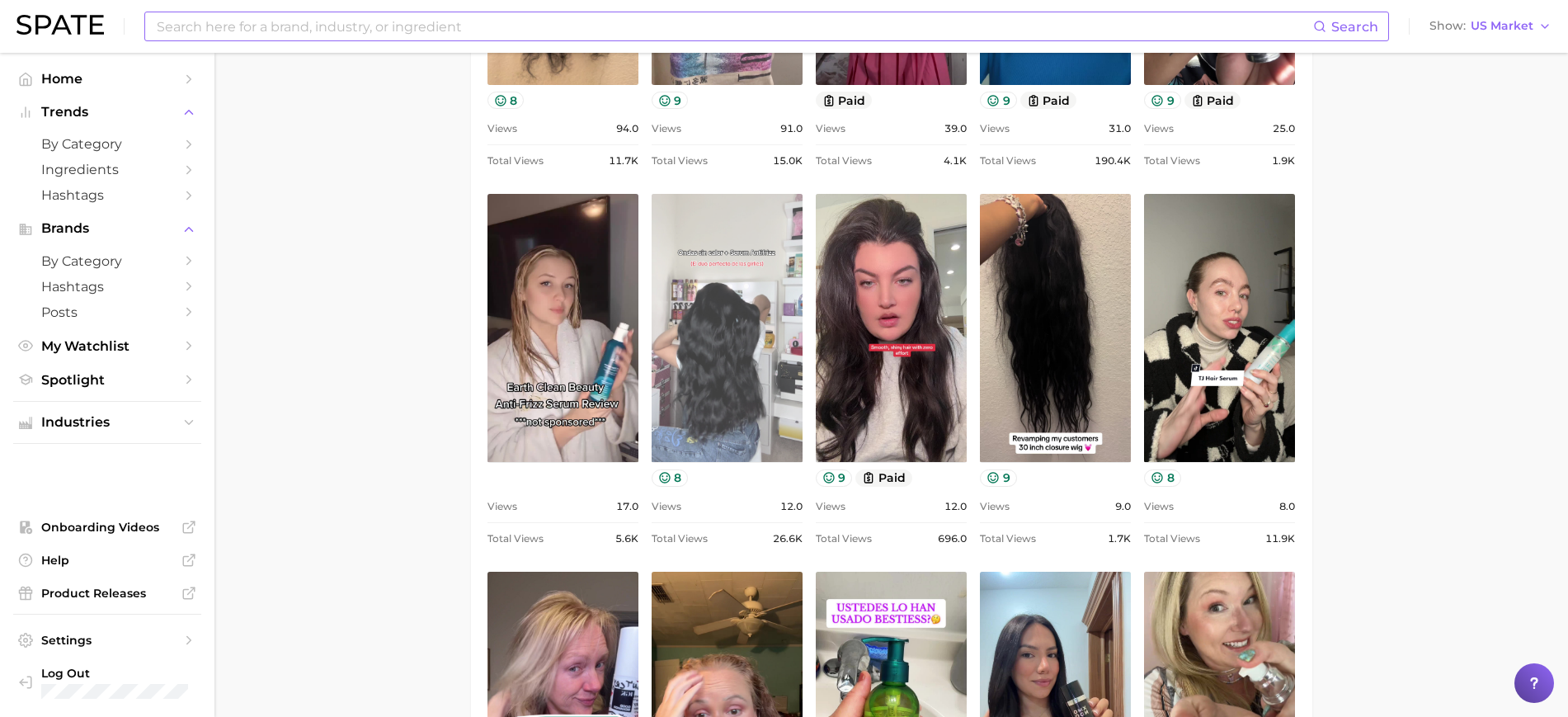
click at [737, 389] on link "view post on TikTok" at bounding box center [726, 328] width 150 height 268
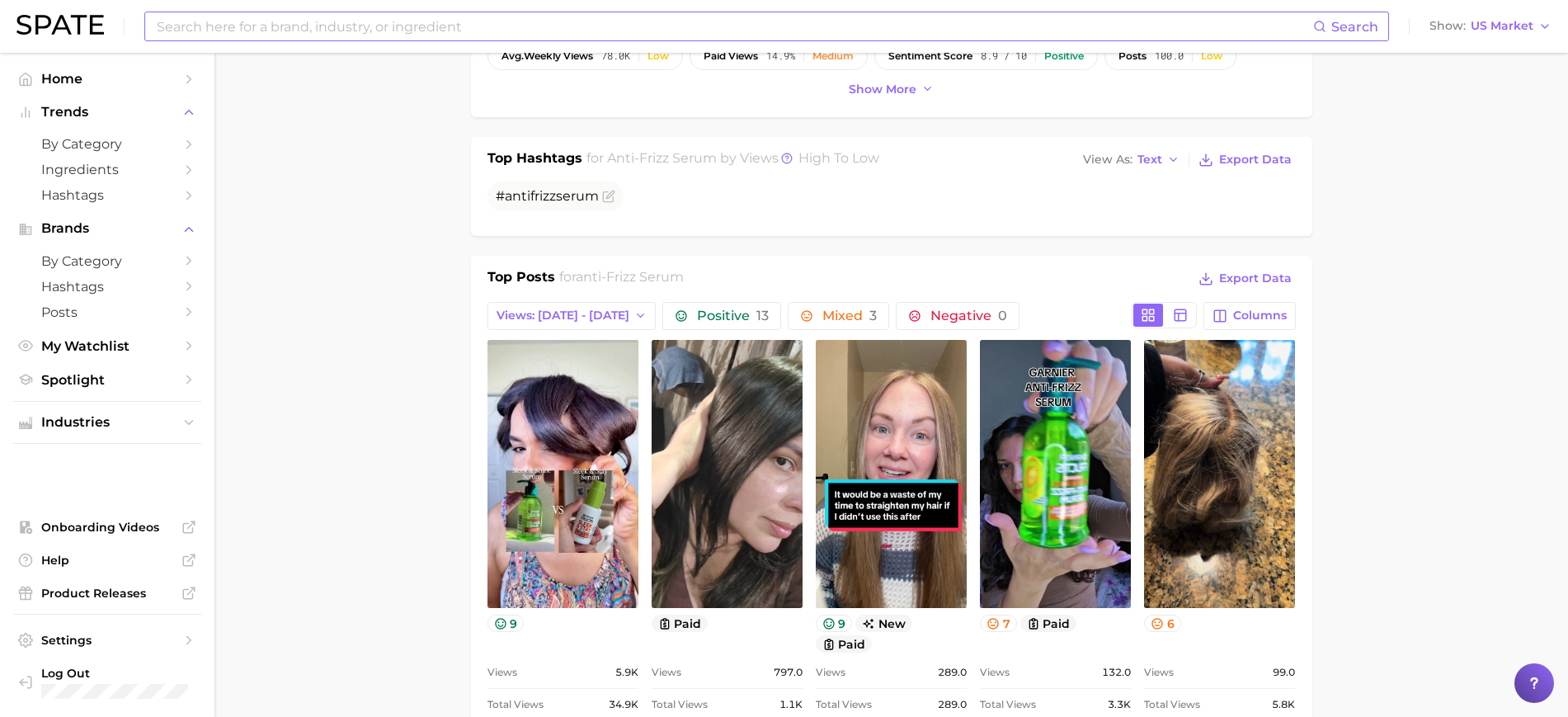
scroll to position [578, 0]
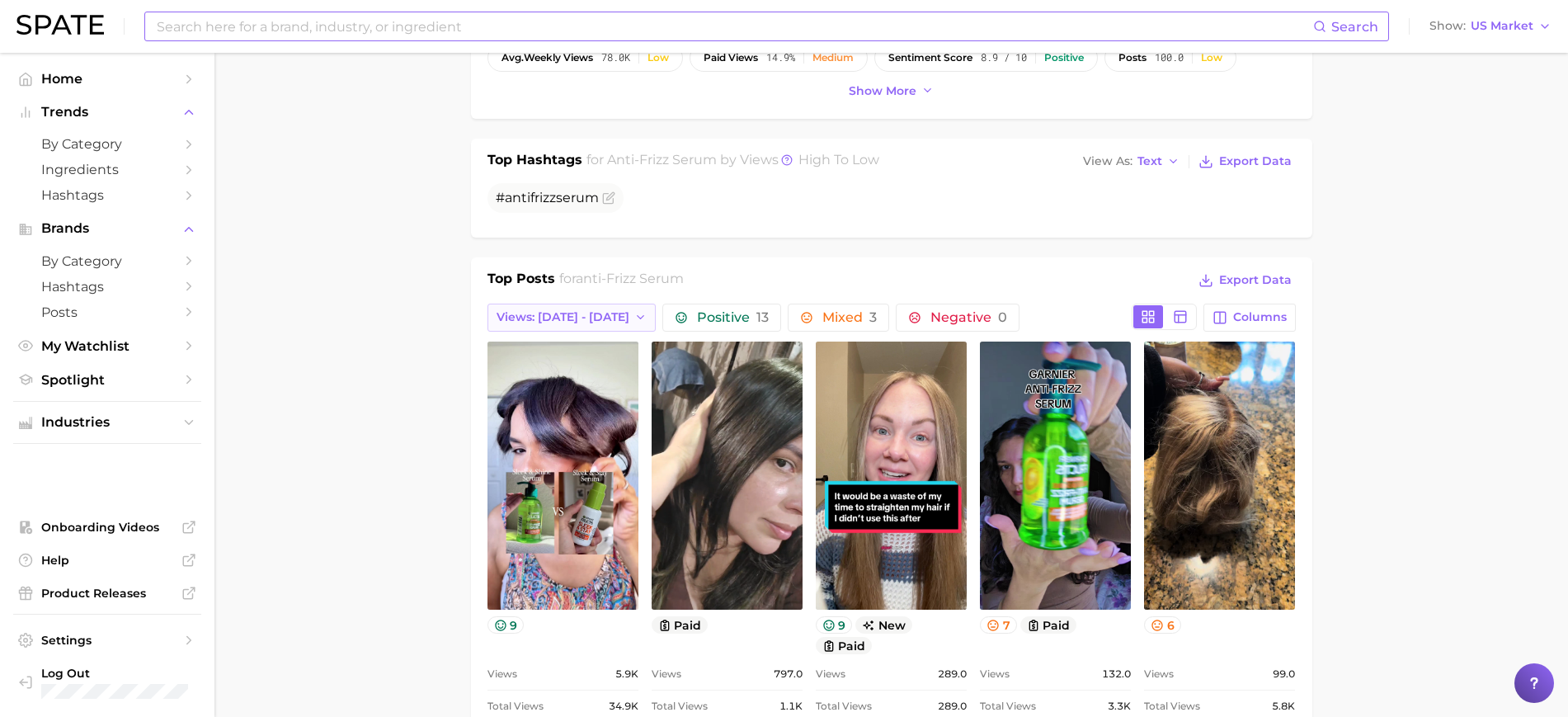
click at [531, 306] on button "Views: [DATE] - [DATE]" at bounding box center [572, 318] width 169 height 28
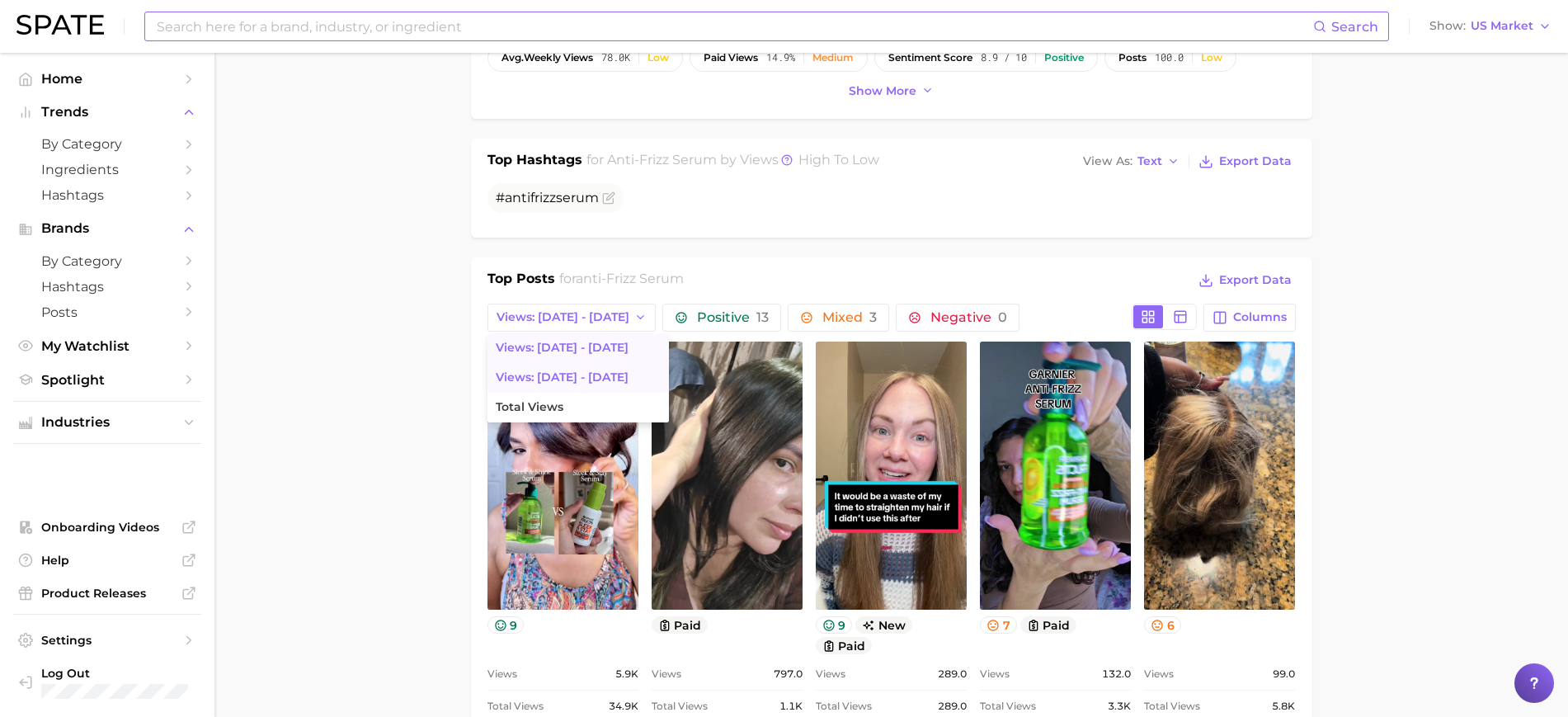
click at [553, 348] on span "Views: [DATE] - [DATE]" at bounding box center [562, 348] width 133 height 14
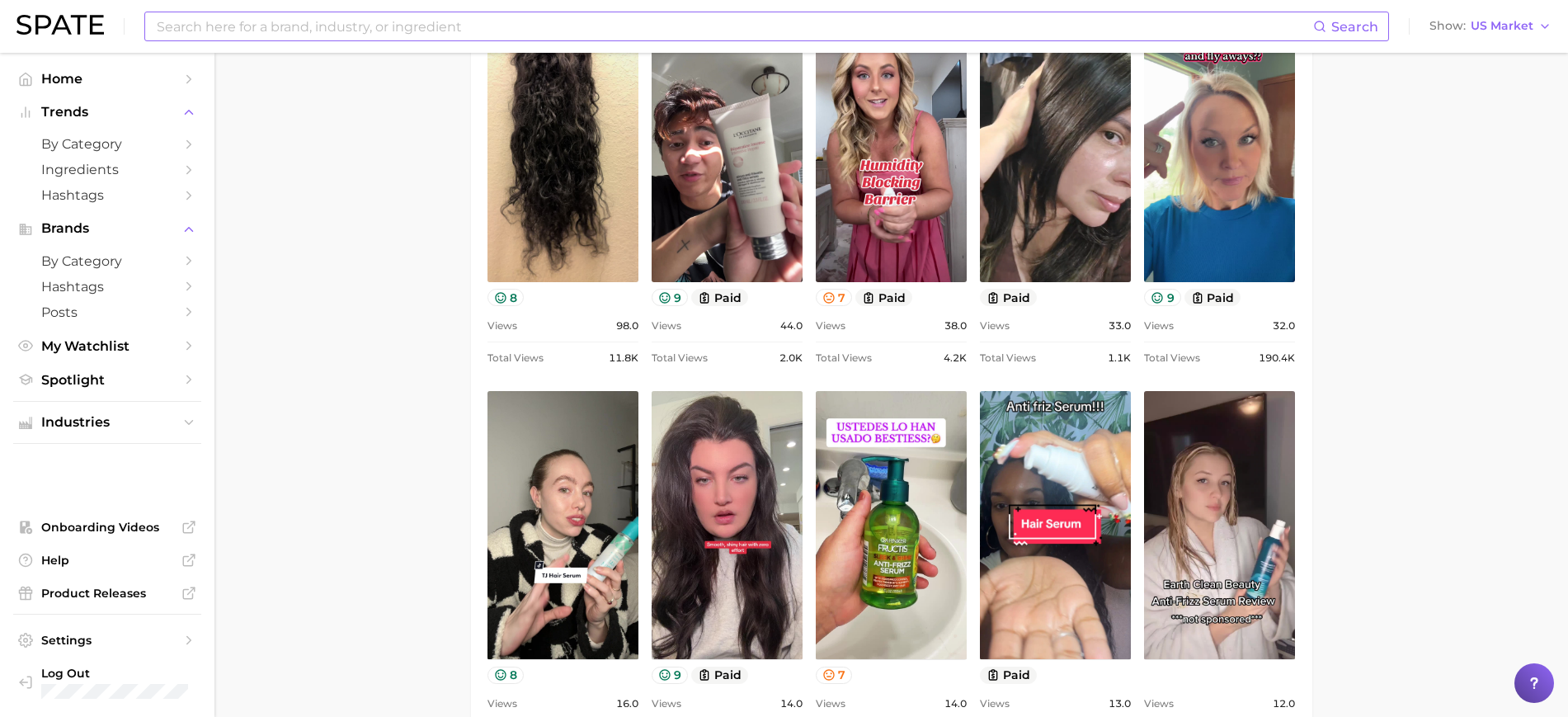
scroll to position [1076, 0]
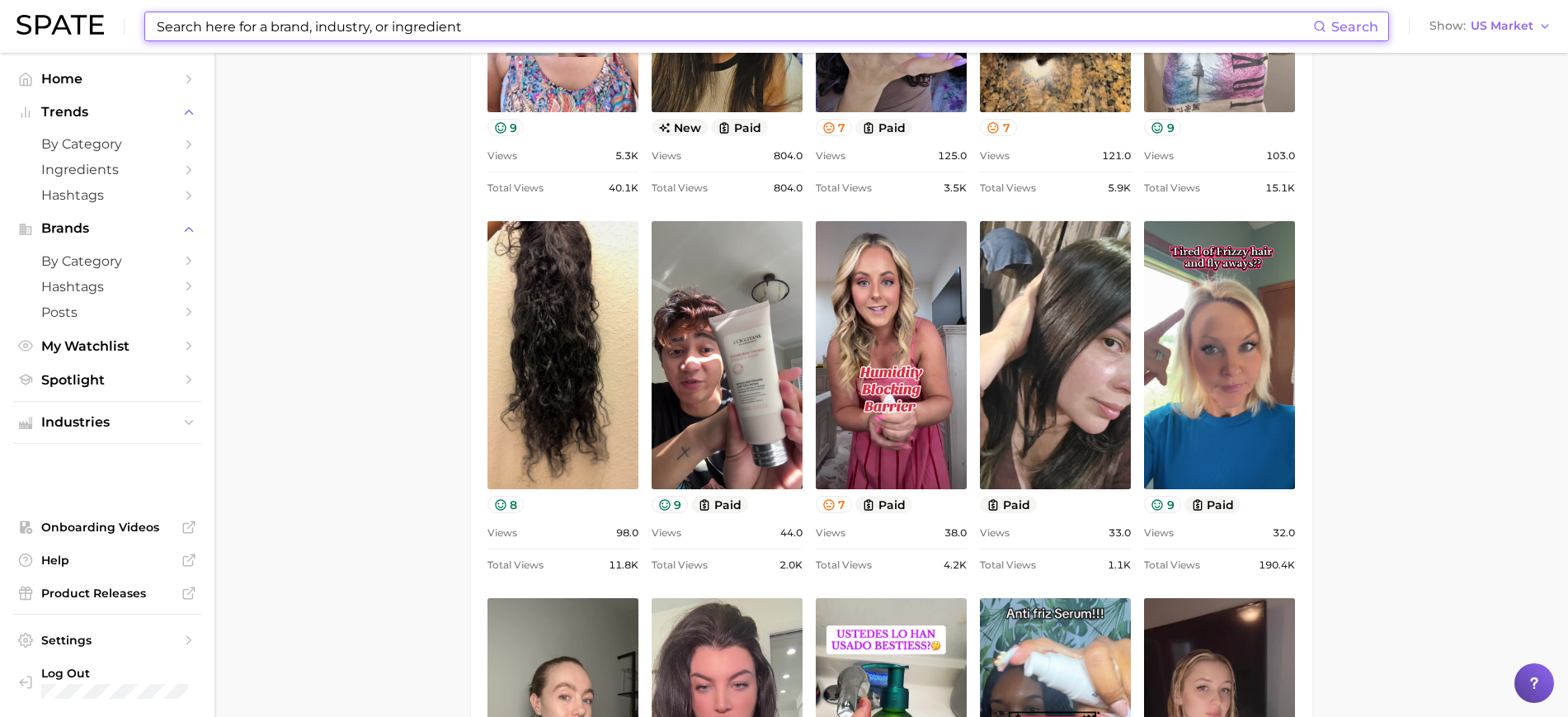
click at [470, 26] on input at bounding box center [734, 26] width 1158 height 28
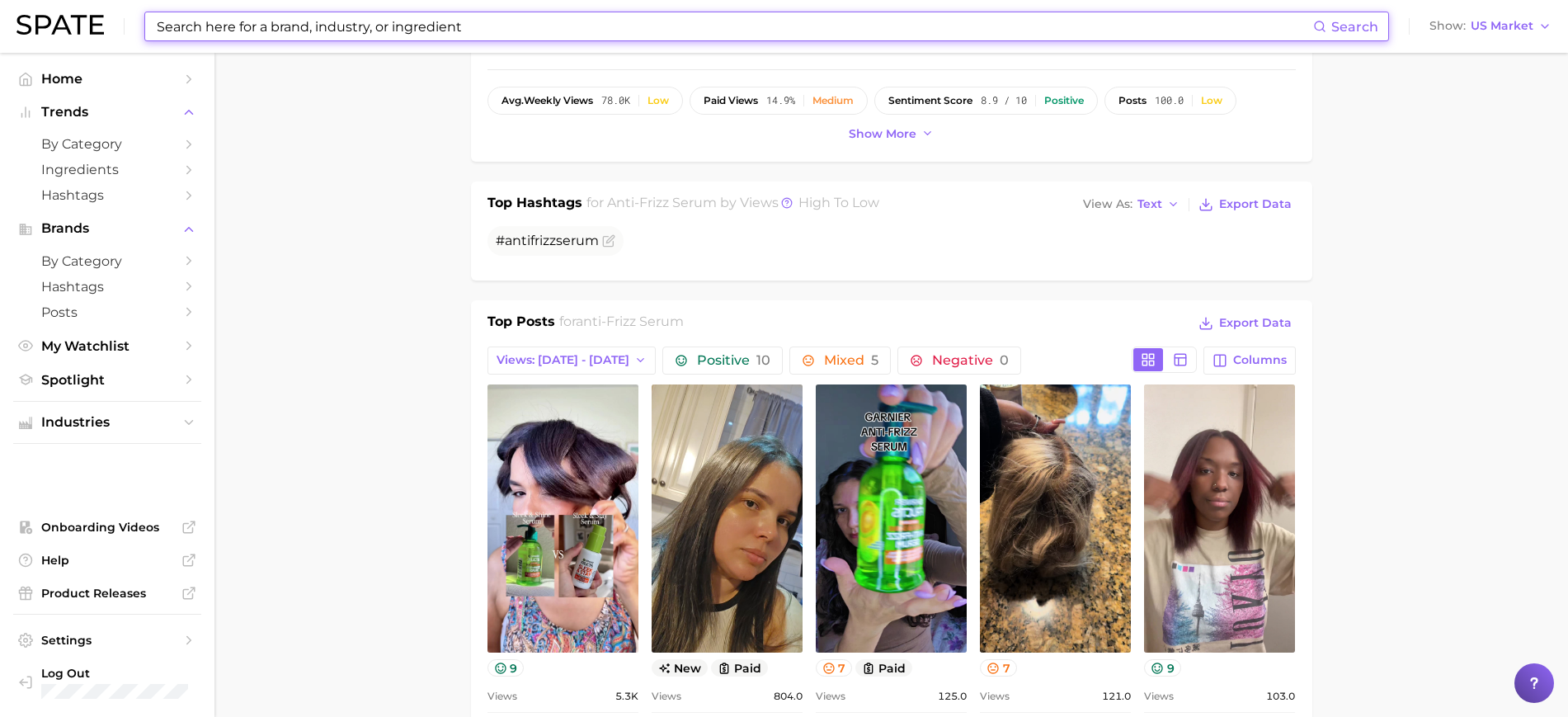
scroll to position [530, 0]
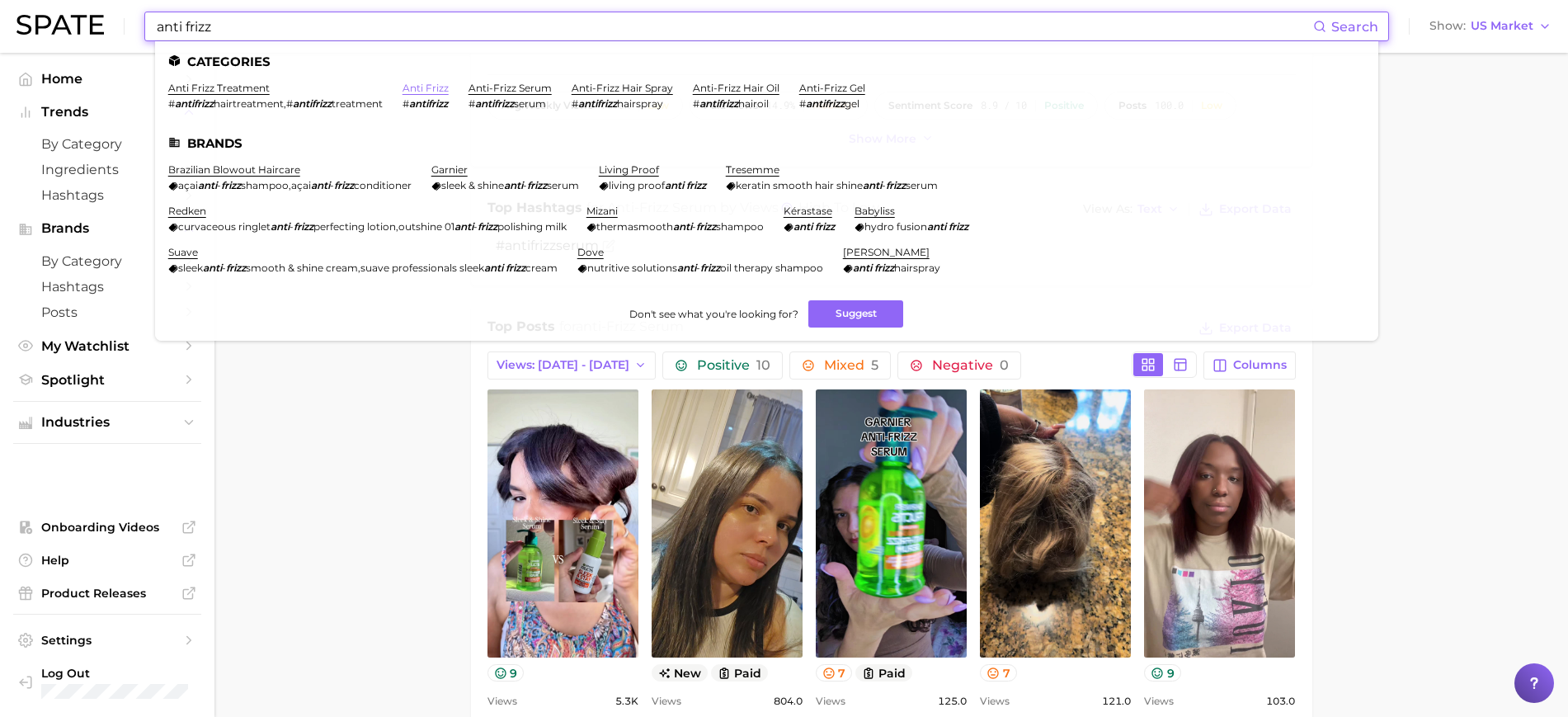
type input "anti frizz"
click at [416, 85] on link "anti frizz" at bounding box center [426, 87] width 47 height 13
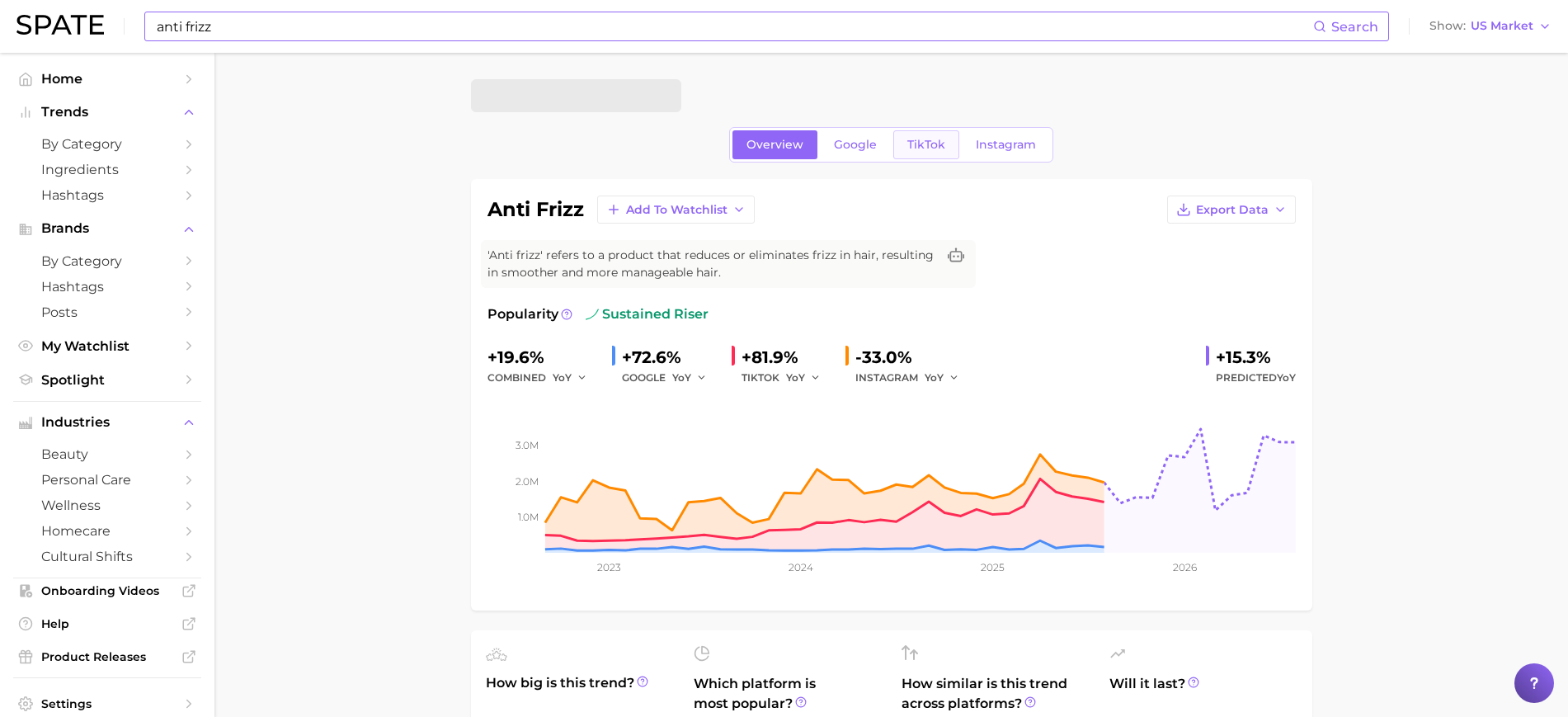
click at [952, 137] on link "TikTok" at bounding box center [926, 145] width 66 height 29
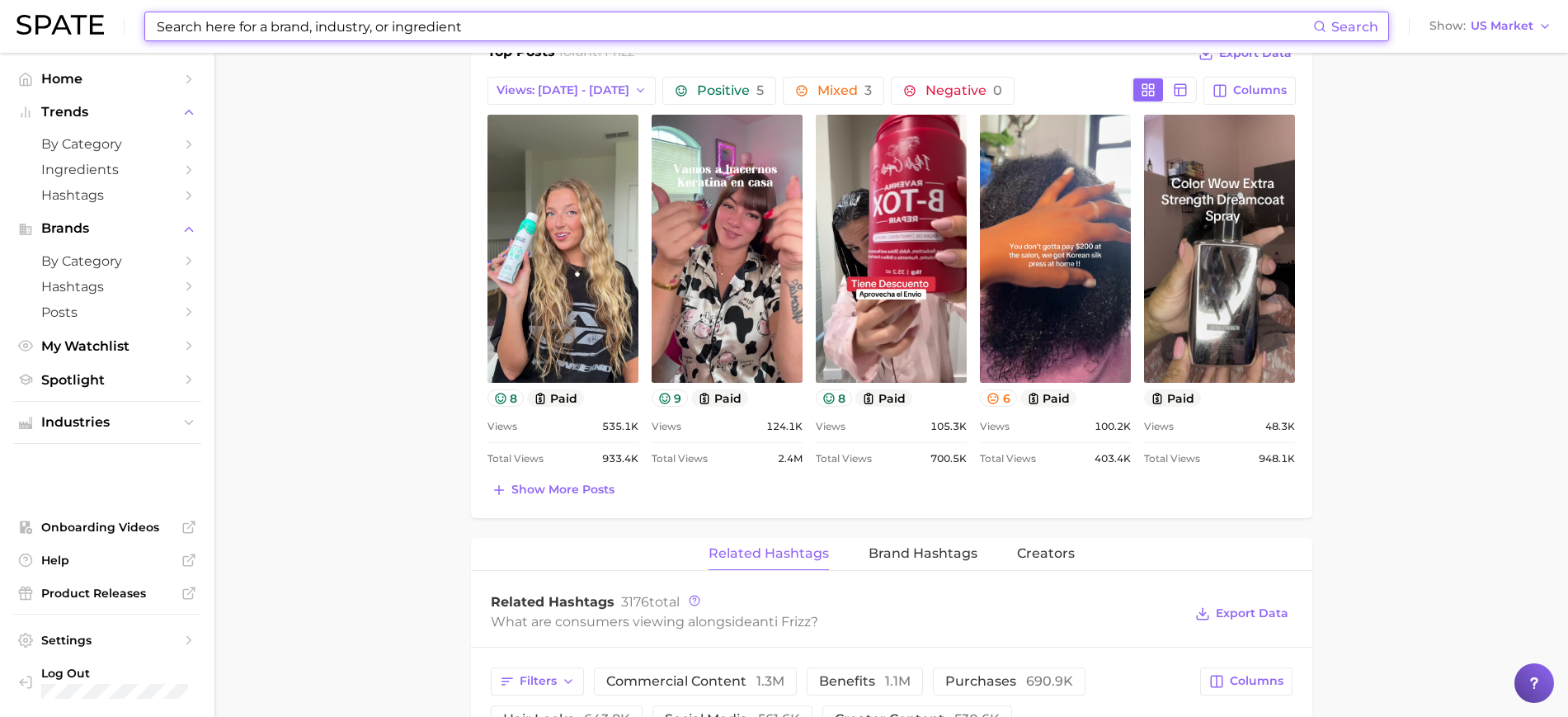
scroll to position [803, 0]
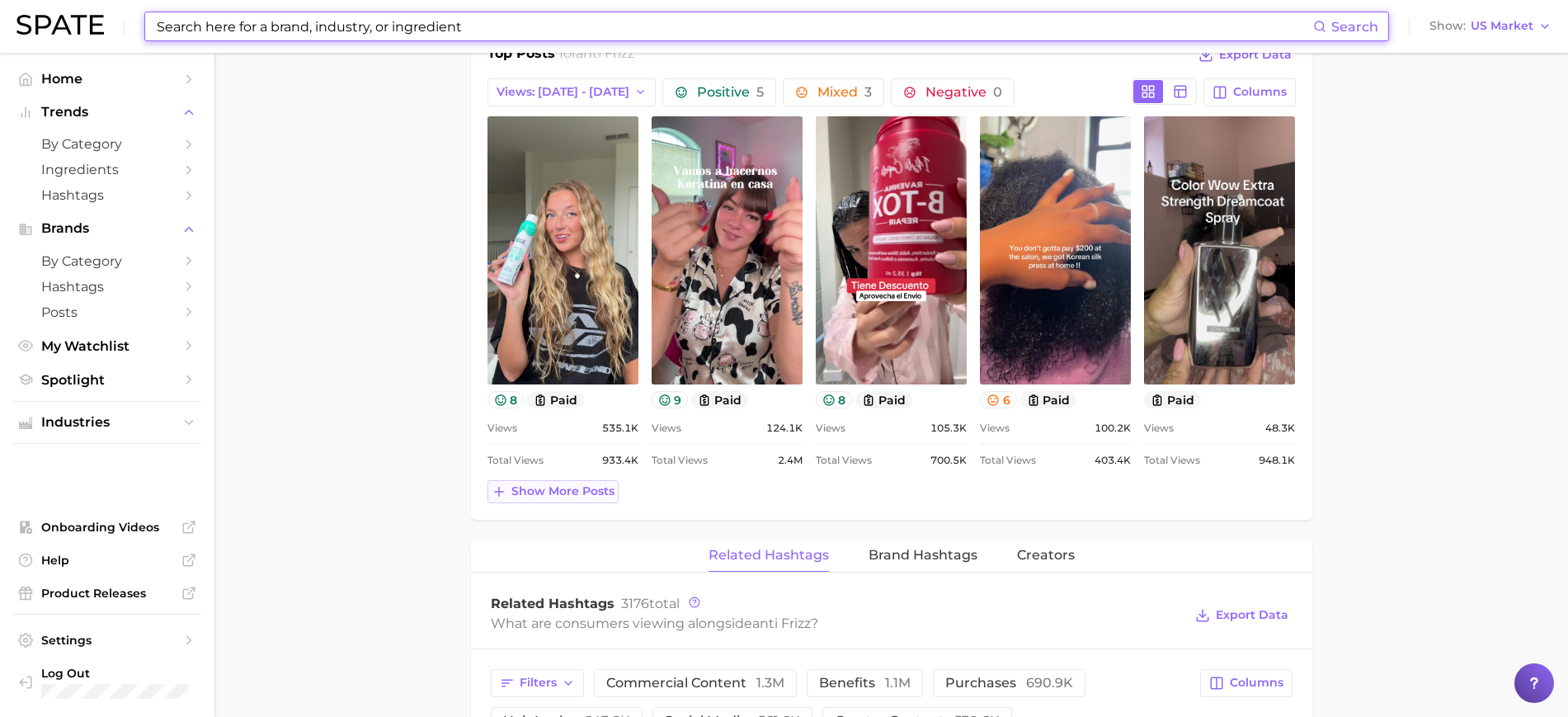
click at [561, 498] on button "Show more posts" at bounding box center [552, 492] width 131 height 23
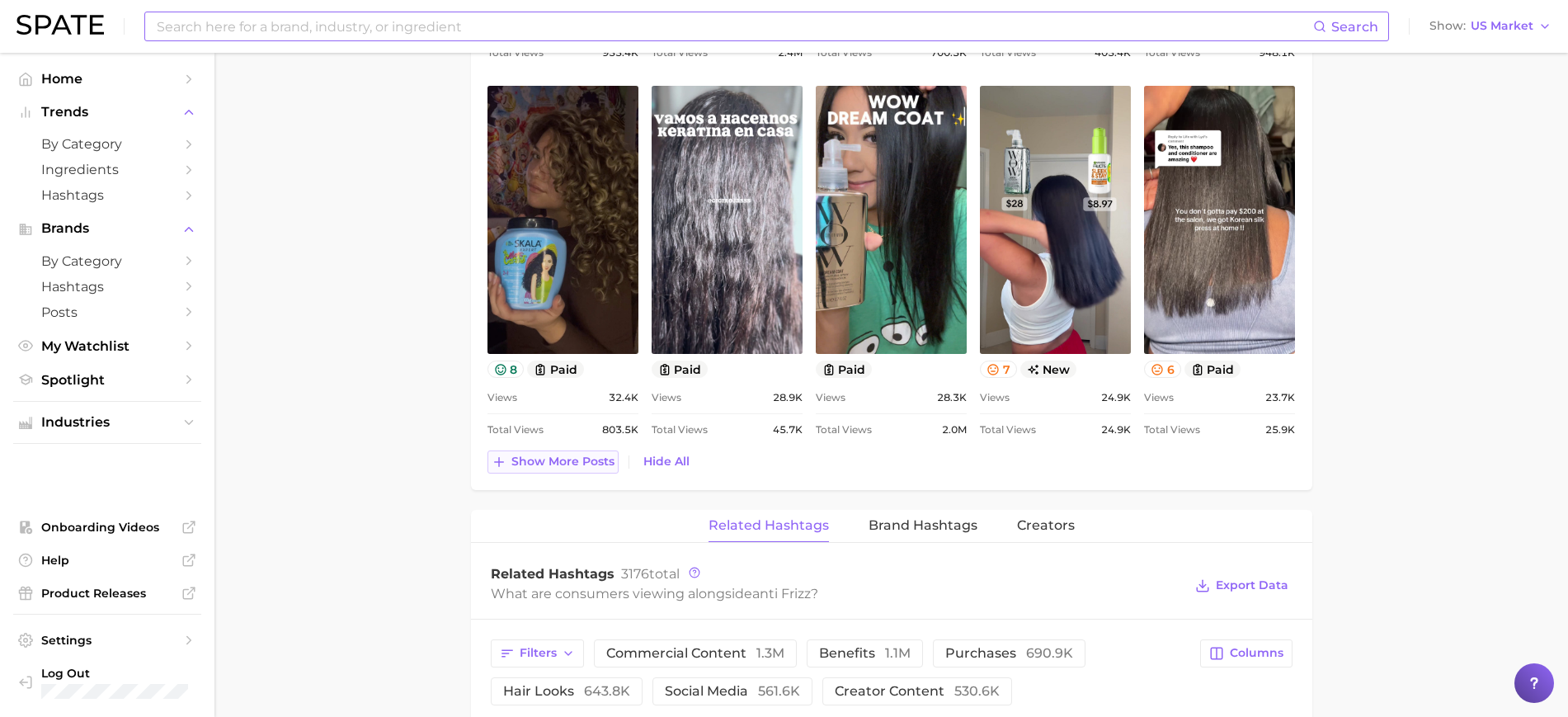
click at [575, 452] on button "Show more posts" at bounding box center [552, 462] width 131 height 23
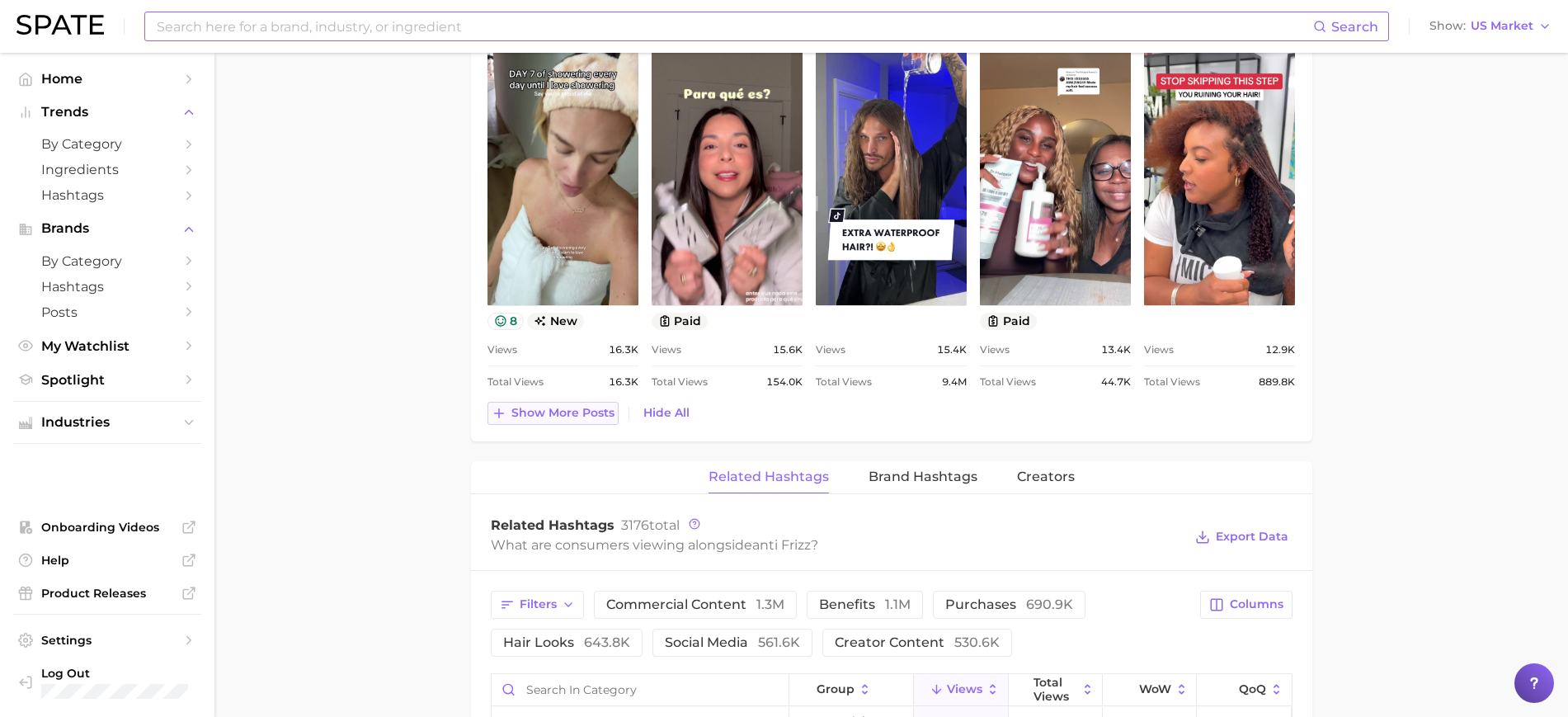
click at [548, 408] on span "Show more posts" at bounding box center [563, 413] width 103 height 14
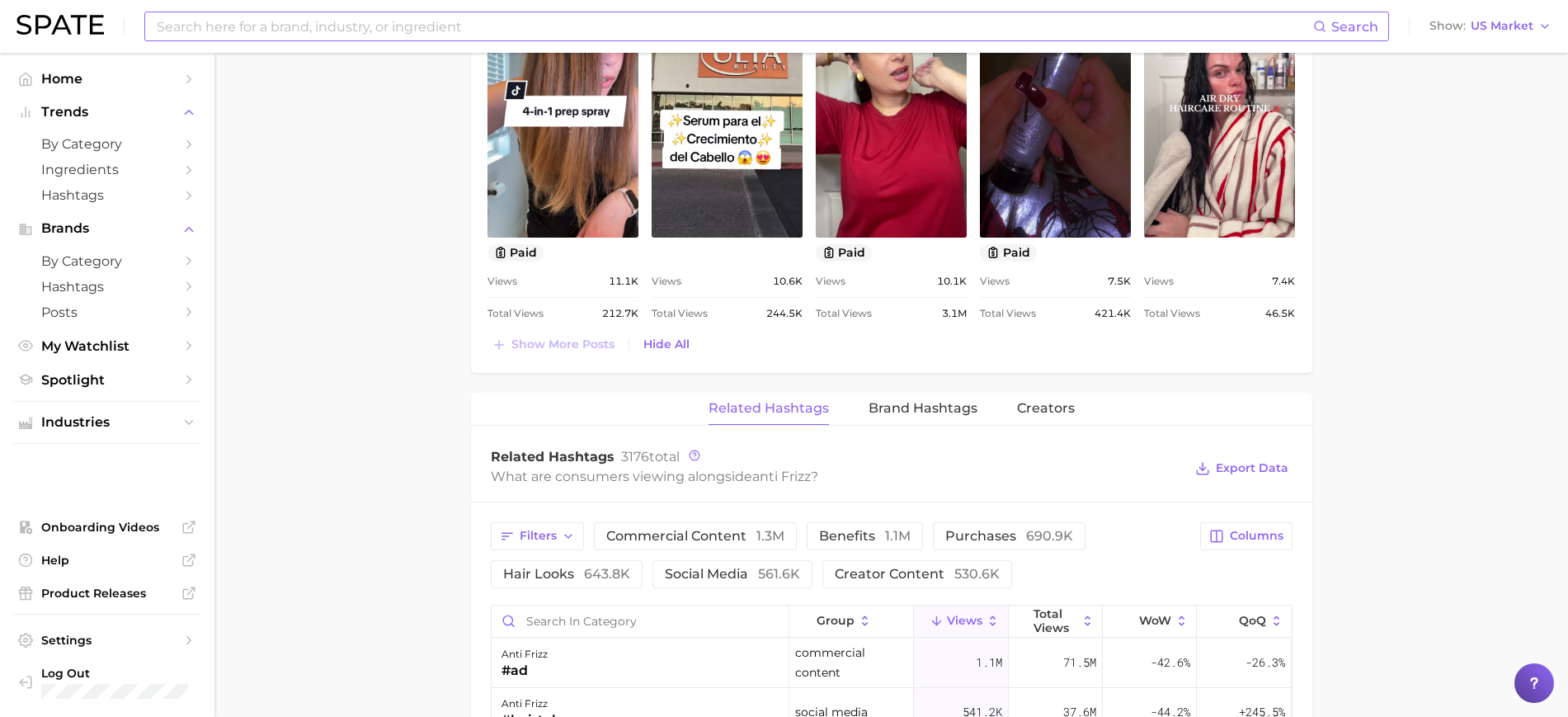
click at [316, 26] on input at bounding box center [734, 26] width 1158 height 28
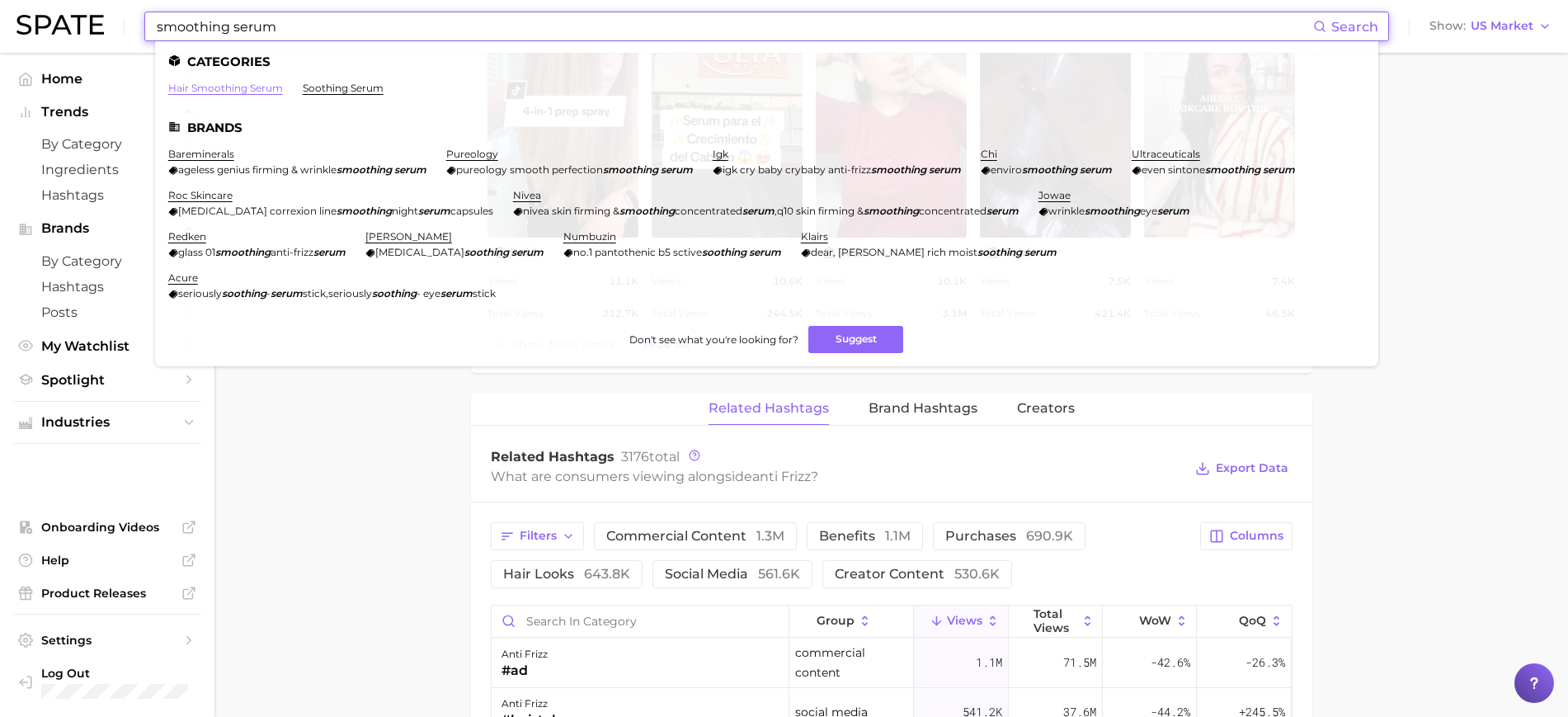
type input "smoothing serum"
click at [236, 86] on link "hair smoothing serum" at bounding box center [225, 87] width 115 height 13
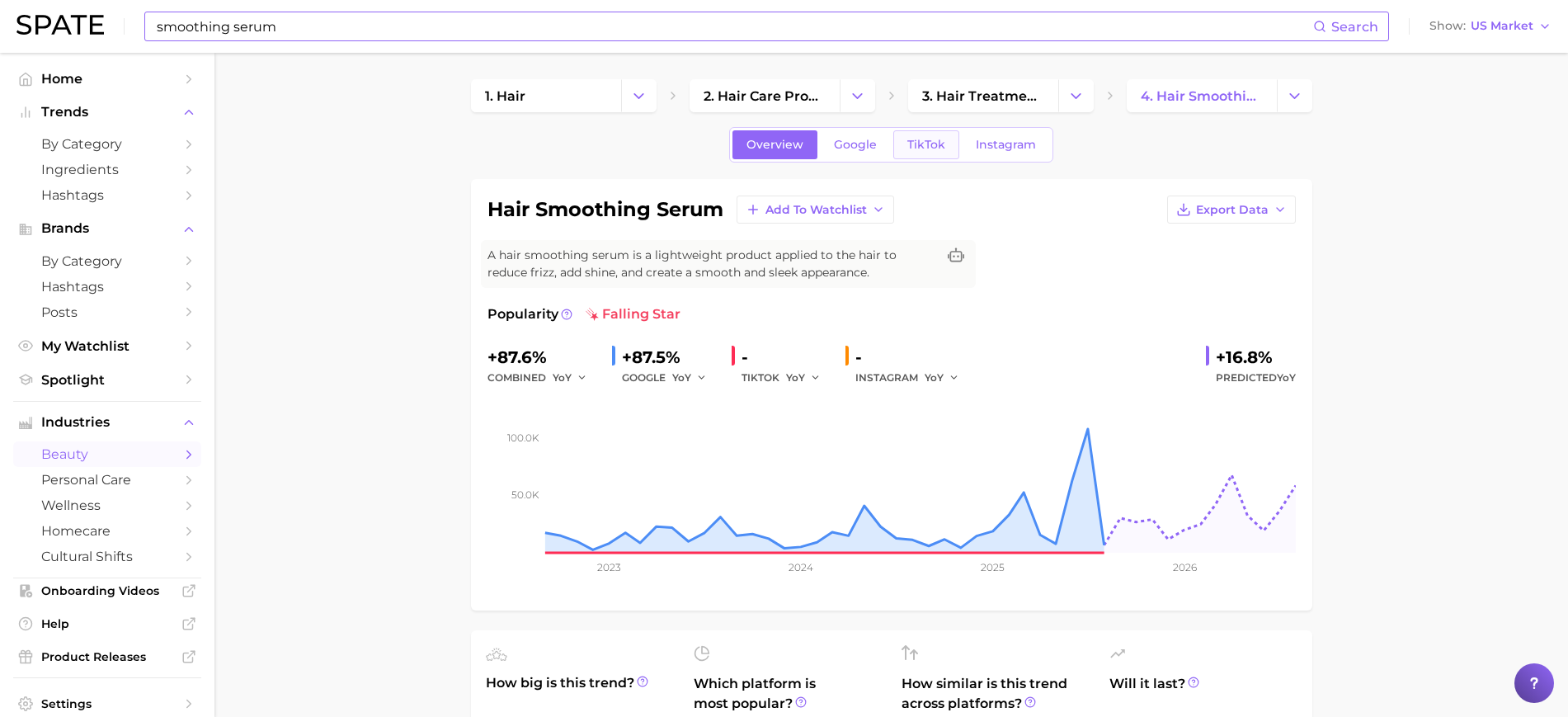
click at [936, 140] on span "TikTok" at bounding box center [925, 145] width 38 height 14
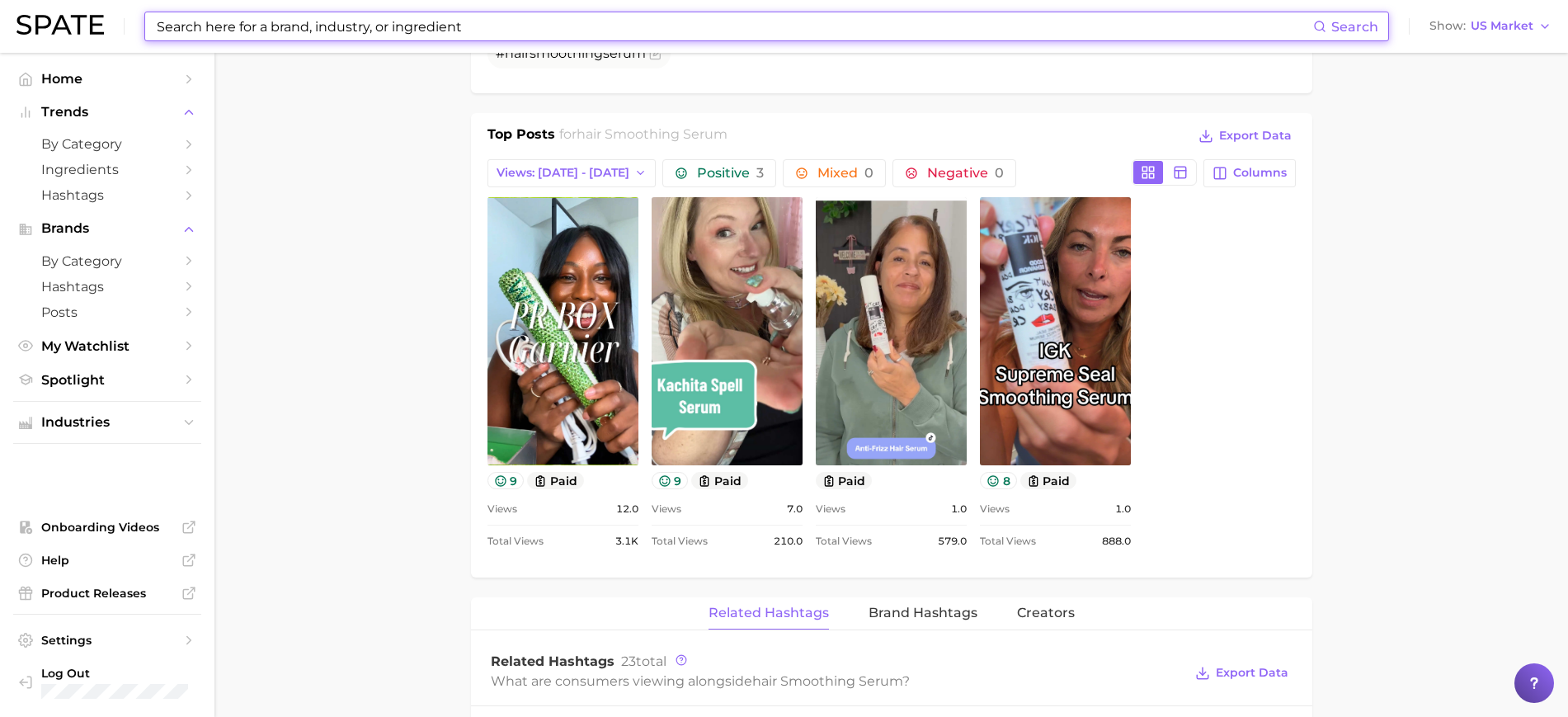
click at [540, 21] on input at bounding box center [734, 26] width 1158 height 28
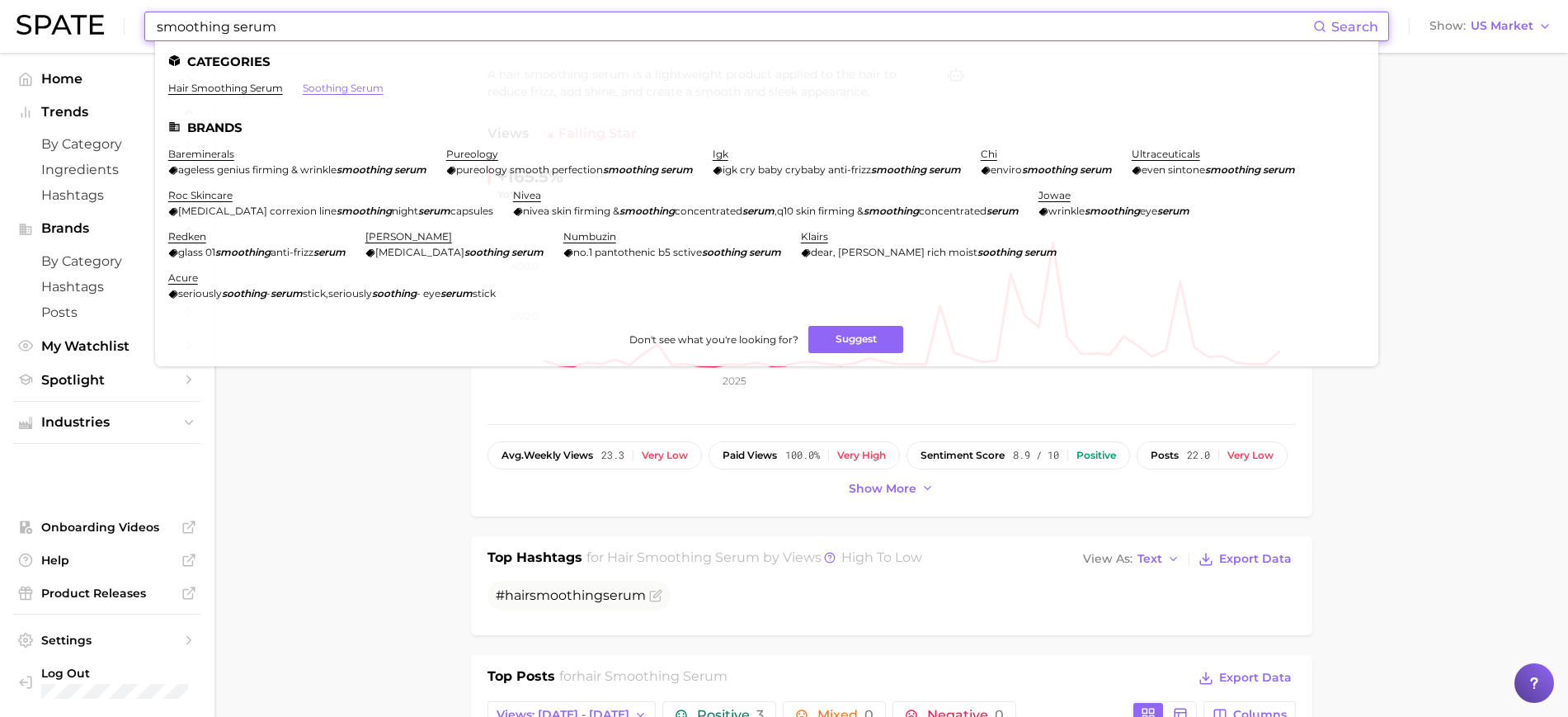
type input "smoothing serum"
click at [377, 89] on link "soothing serum" at bounding box center [343, 87] width 81 height 13
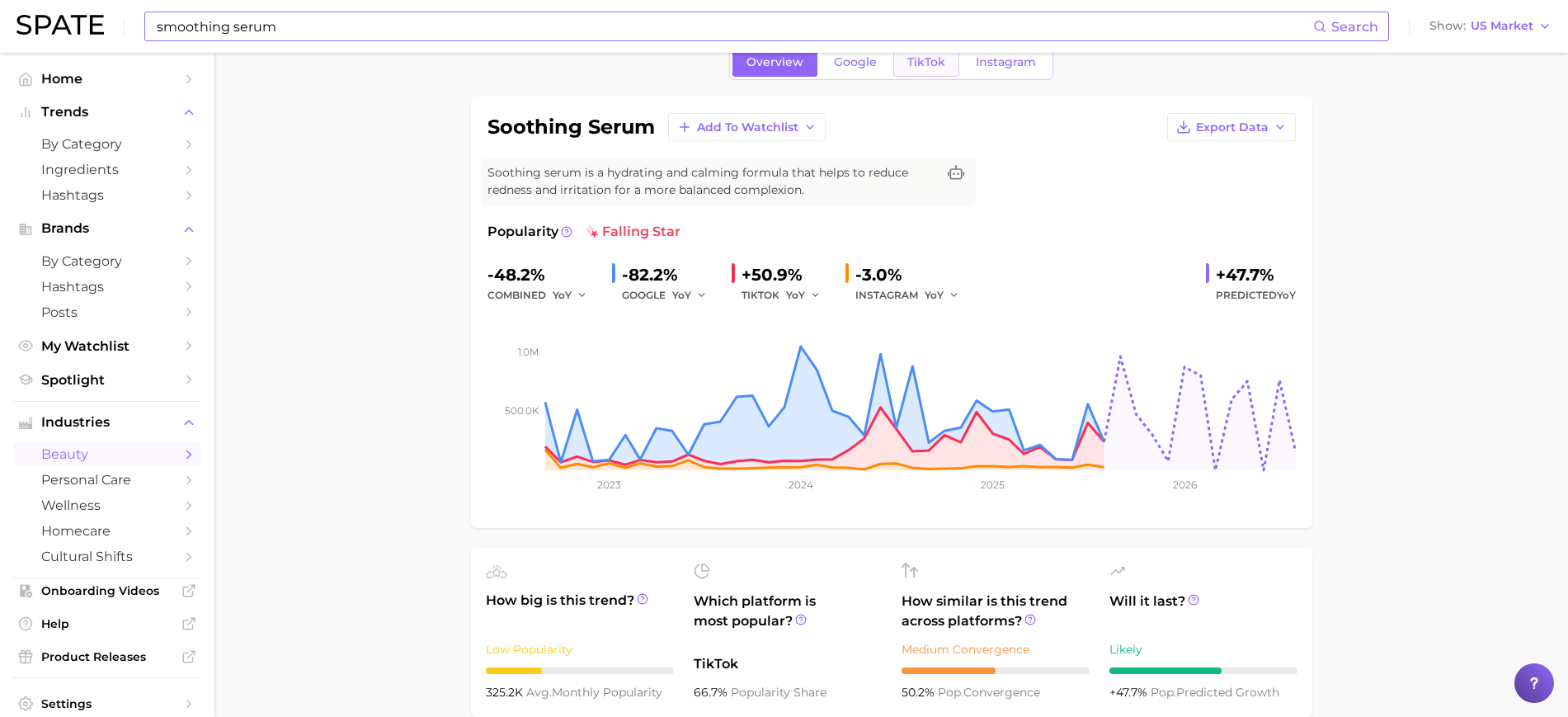
click at [917, 55] on span "TikTok" at bounding box center [925, 62] width 38 height 14
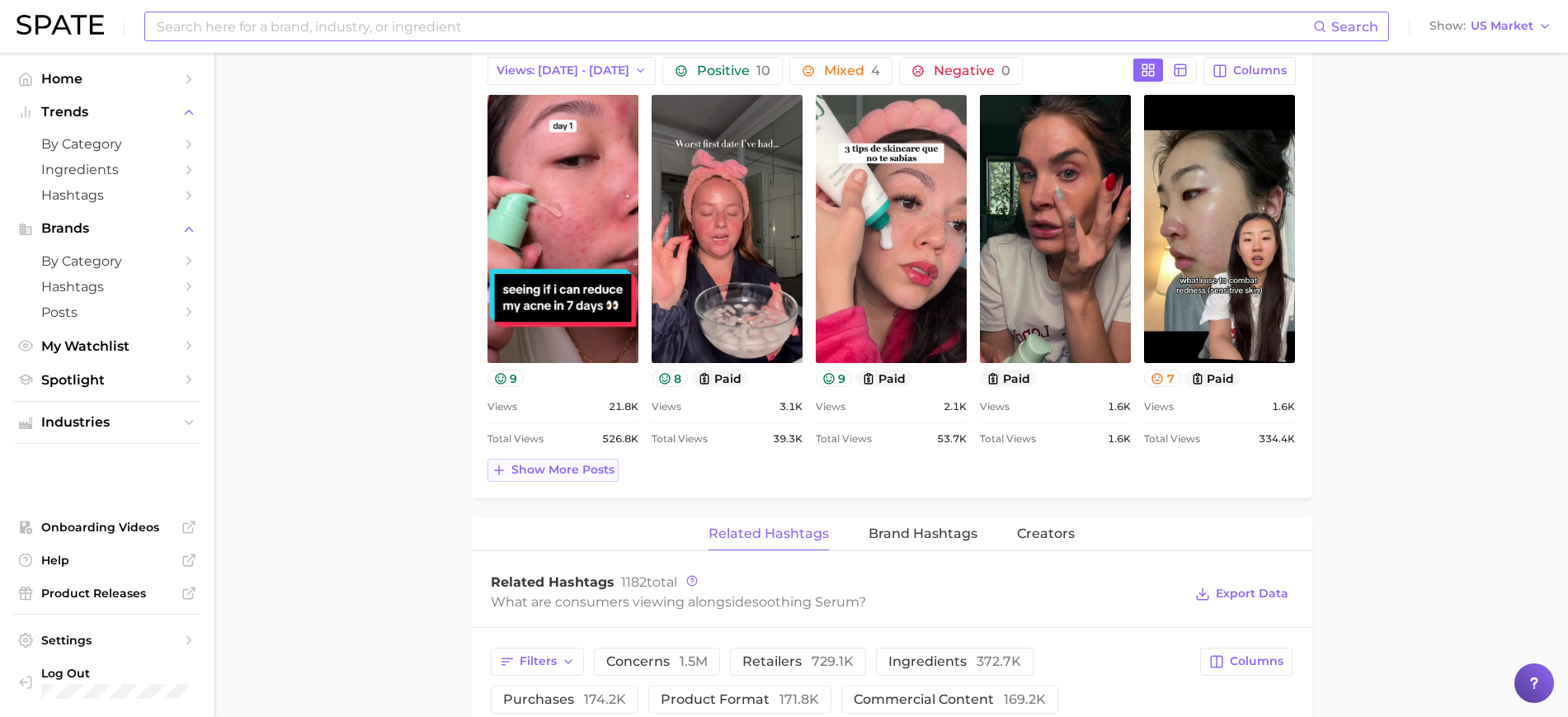
click at [608, 463] on span "Show more posts" at bounding box center [563, 470] width 103 height 14
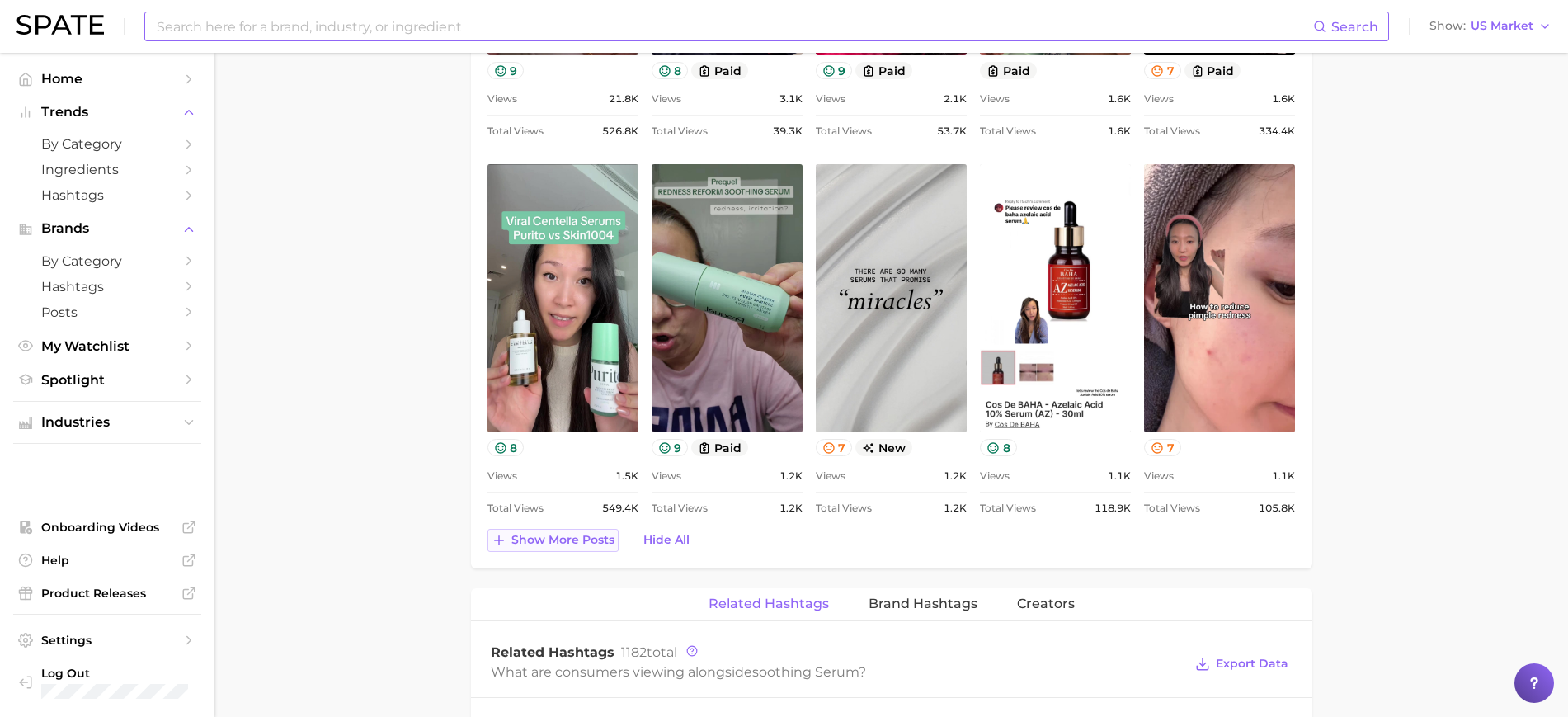
click at [553, 533] on span "Show more posts" at bounding box center [563, 540] width 103 height 14
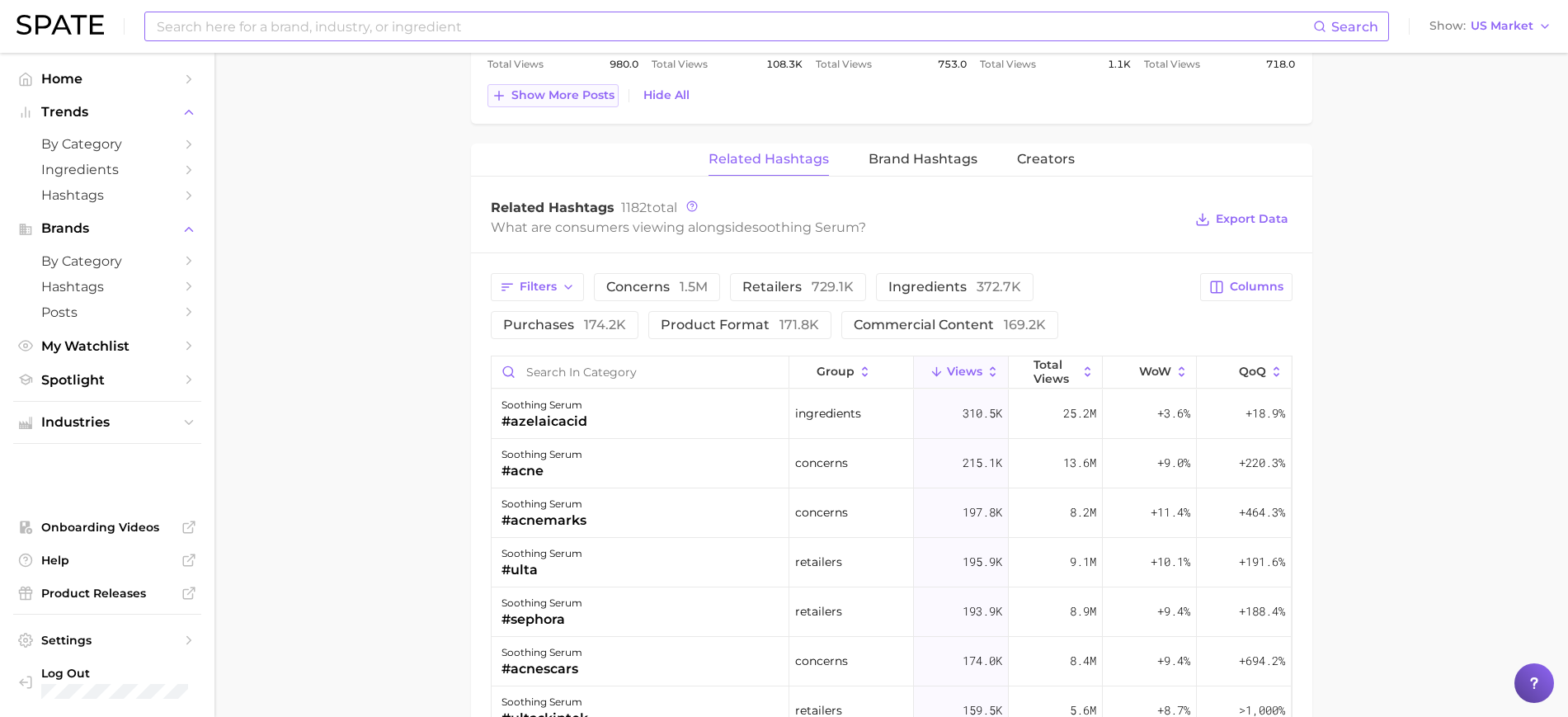
click at [567, 91] on span "Show more posts" at bounding box center [563, 95] width 103 height 14
